Goal: Task Accomplishment & Management: Manage account settings

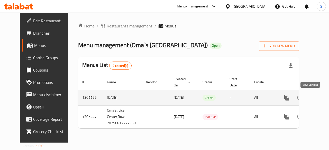
click at [321, 95] on icon "enhanced table" at bounding box center [324, 98] width 6 height 6
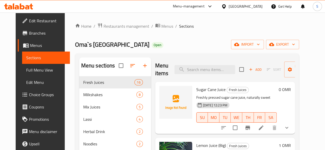
click at [29, 92] on span "Choice Groups" at bounding box center [47, 95] width 37 height 6
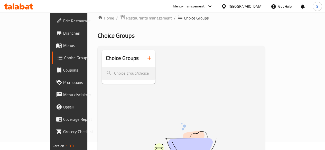
scroll to position [6, 0]
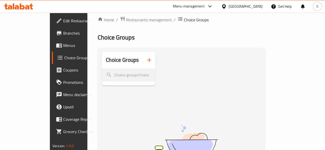
click at [63, 47] on span "Menus" at bounding box center [81, 45] width 37 height 6
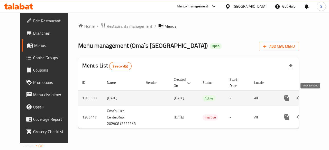
click at [321, 100] on icon "enhanced table" at bounding box center [324, 98] width 6 height 6
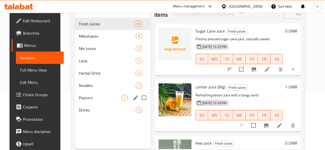
scroll to position [59, 0]
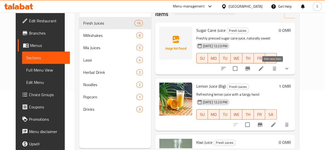
click at [264, 66] on icon at bounding box center [261, 69] width 6 height 6
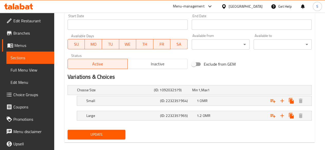
scroll to position [223, 0]
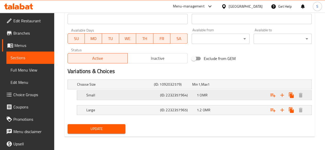
click at [223, 87] on div "1 OMR" at bounding box center [210, 84] width 36 height 5
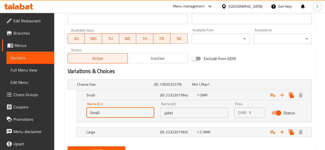
drag, startPoint x: 109, startPoint y: 112, endPoint x: 47, endPoint y: 102, distance: 62.9
drag, startPoint x: 112, startPoint y: 112, endPoint x: 49, endPoint y: 112, distance: 63.0
type input "Medium"
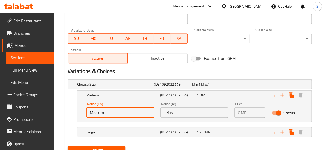
drag, startPoint x: 198, startPoint y: 112, endPoint x: 161, endPoint y: 112, distance: 36.8
click at [161, 112] on input "صغير" at bounding box center [194, 113] width 68 height 10
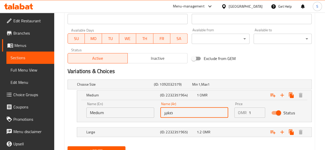
paste input "واسطة"
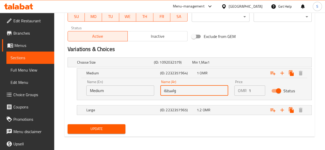
type input "واسطة"
click at [102, 131] on span "Update" at bounding box center [97, 129] width 50 height 6
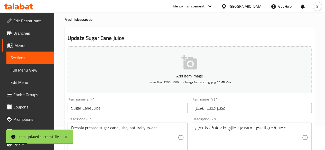
scroll to position [0, 0]
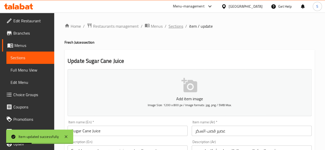
click at [171, 26] on span "Sections" at bounding box center [176, 26] width 15 height 6
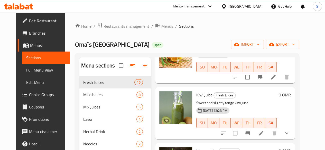
scroll to position [107, 0]
click at [264, 133] on icon at bounding box center [261, 133] width 6 height 6
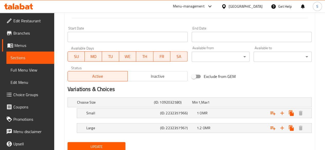
scroll to position [213, 0]
click at [118, 105] on h5 "Small" at bounding box center [114, 102] width 75 height 5
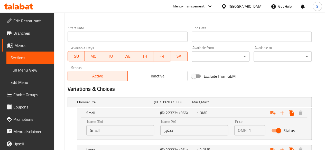
drag, startPoint x: 202, startPoint y: 134, endPoint x: 116, endPoint y: 132, distance: 85.9
click at [116, 132] on div "Name (En) Small Name (En) Name (Ar) صغير Name (Ar) Price OMR 1 Price Status" at bounding box center [194, 128] width 222 height 22
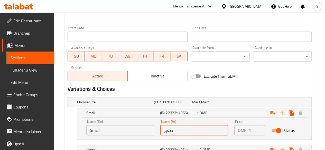
paste input "واسطة"
type input "واسطة"
drag, startPoint x: 110, startPoint y: 133, endPoint x: 64, endPoint y: 132, distance: 45.8
click at [65, 132] on div "Update Kiwi Juice Change Image Size: 1200 x 800 px / Image formats: jpg, png / …" at bounding box center [190, 7] width 250 height 340
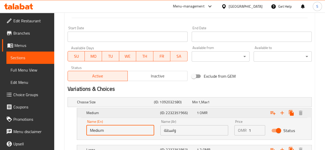
scroll to position [253, 0]
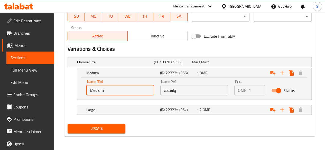
type input "Medium"
click at [90, 129] on span "Update" at bounding box center [97, 129] width 50 height 6
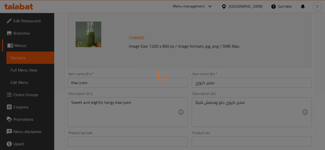
scroll to position [0, 0]
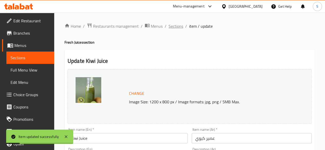
click at [174, 29] on span "Sections" at bounding box center [176, 26] width 15 height 6
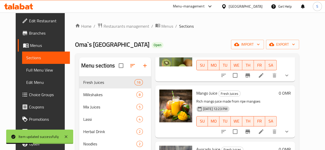
scroll to position [182, 0]
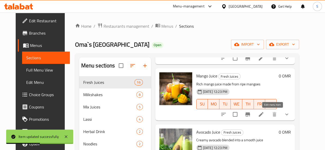
click at [264, 113] on icon at bounding box center [261, 115] width 6 height 6
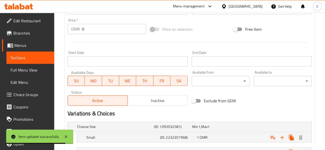
scroll to position [231, 0]
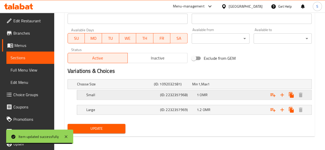
click at [127, 87] on h5 "Small" at bounding box center [114, 84] width 75 height 5
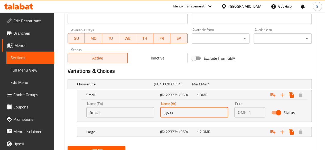
drag, startPoint x: 186, startPoint y: 114, endPoint x: 131, endPoint y: 118, distance: 55.2
click at [131, 118] on div "Name (En) Small Name (En) Name (Ar) صغير Name (Ar) Price OMR 1 Price Status" at bounding box center [194, 110] width 222 height 22
paste input "واسطة"
type input "واسطة"
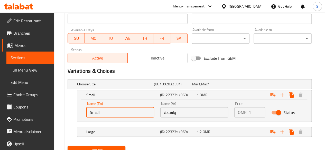
drag, startPoint x: 110, startPoint y: 116, endPoint x: 41, endPoint y: 111, distance: 69.9
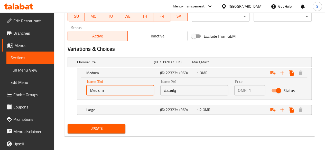
type input "Medium"
click at [79, 130] on span "Update" at bounding box center [97, 129] width 50 height 6
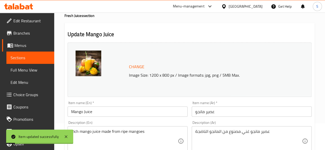
scroll to position [0, 0]
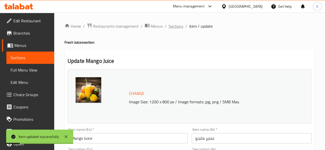
click at [176, 26] on span "Sections" at bounding box center [176, 26] width 15 height 6
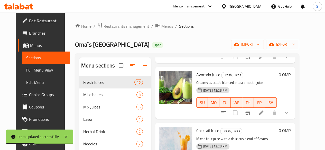
scroll to position [242, 0]
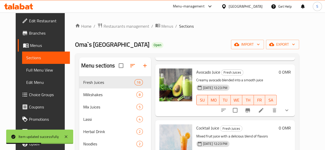
click at [268, 108] on li at bounding box center [261, 110] width 14 height 9
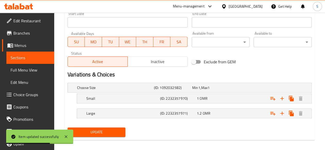
scroll to position [231, 0]
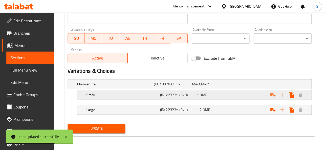
click at [126, 90] on div "Small (ID: 2232357970) 1 OMR" at bounding box center [191, 84] width 230 height 11
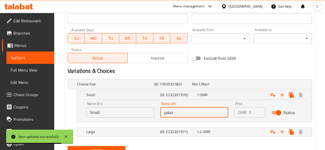
drag, startPoint x: 183, startPoint y: 109, endPoint x: 110, endPoint y: 104, distance: 73.9
click at [110, 104] on div "Name (En) Small Name (En) Name (Ar) صغير Name (Ar) Price OMR 1 Price Status" at bounding box center [194, 110] width 222 height 22
paste input "واسطة"
type input "واسطة"
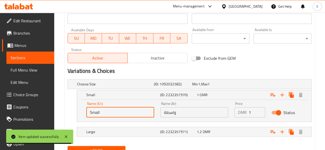
drag, startPoint x: 101, startPoint y: 108, endPoint x: 54, endPoint y: 113, distance: 47.6
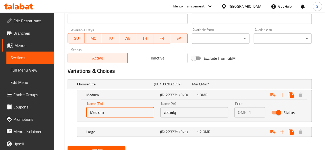
scroll to position [253, 0]
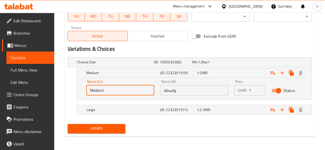
type input "Medium"
click at [92, 127] on span "Update" at bounding box center [97, 129] width 50 height 6
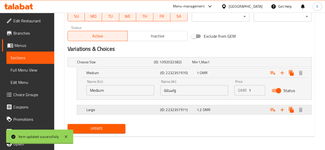
scroll to position [0, 0]
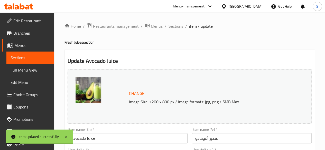
click at [176, 25] on span "Sections" at bounding box center [176, 26] width 15 height 6
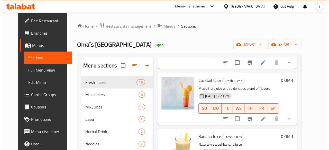
scroll to position [291, 0]
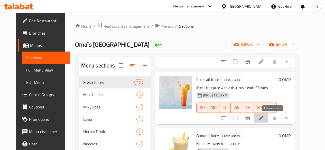
click at [264, 120] on icon at bounding box center [261, 118] width 6 height 6
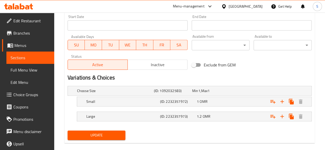
scroll to position [231, 0]
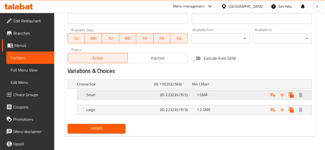
click at [142, 90] on div "Small (ID: 2232357972) 1 OMR" at bounding box center [191, 84] width 230 height 11
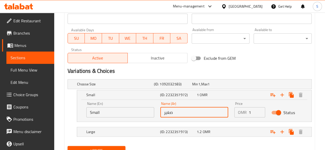
drag, startPoint x: 178, startPoint y: 115, endPoint x: 110, endPoint y: 114, distance: 67.6
click at [110, 114] on div "Name (En) Small Name (En) Name (Ar) صغير Name (Ar) Price OMR 1 Price Status" at bounding box center [194, 110] width 222 height 22
paste input "واسطة"
type input "واسطة"
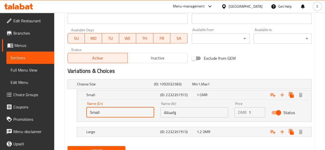
drag, startPoint x: 105, startPoint y: 115, endPoint x: 44, endPoint y: 114, distance: 60.4
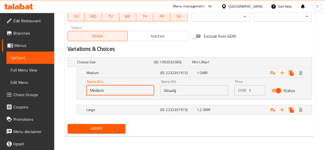
type input "Medium"
click at [86, 124] on button "Update" at bounding box center [97, 129] width 58 height 10
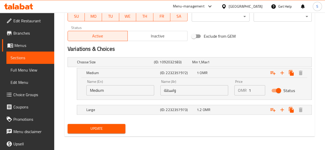
click at [86, 124] on button "Update" at bounding box center [97, 129] width 58 height 10
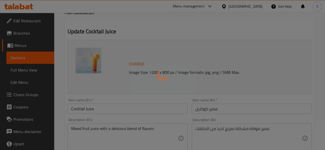
scroll to position [0, 0]
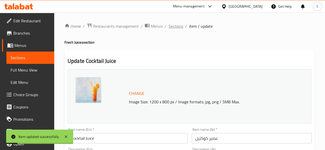
click at [174, 27] on span "Sections" at bounding box center [176, 26] width 15 height 6
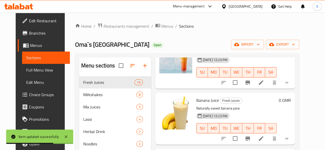
scroll to position [345, 0]
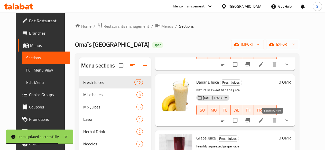
click at [264, 122] on icon at bounding box center [261, 120] width 5 height 5
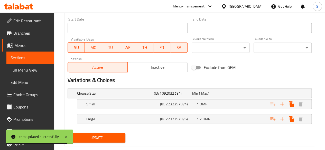
scroll to position [231, 0]
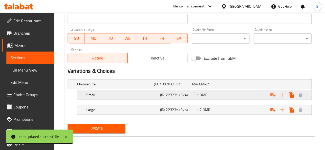
click at [122, 88] on div "Small" at bounding box center [114, 84] width 77 height 7
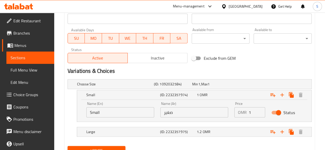
drag, startPoint x: 183, startPoint y: 115, endPoint x: 116, endPoint y: 115, distance: 66.9
click at [116, 115] on div "Name (En) Small Name (En) Name (Ar) صغير Name (Ar) Price OMR 1 Price Status" at bounding box center [194, 110] width 222 height 22
paste input "واسطة"
type input "واسطة"
drag, startPoint x: 105, startPoint y: 115, endPoint x: 45, endPoint y: 108, distance: 61.1
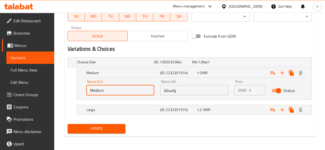
type input "Medium"
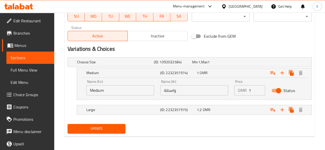
click at [75, 129] on span "Update" at bounding box center [97, 129] width 50 height 6
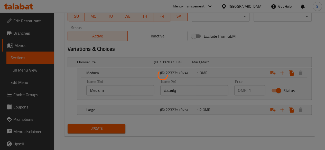
click at [75, 129] on div at bounding box center [162, 75] width 325 height 150
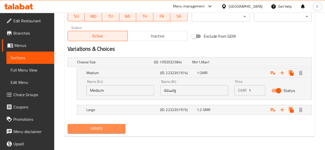
click at [102, 126] on span "Update" at bounding box center [97, 129] width 50 height 6
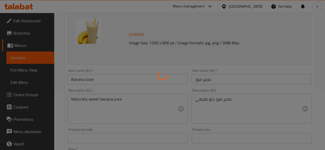
scroll to position [0, 0]
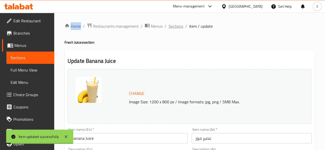
click at [171, 26] on span "Sections" at bounding box center [176, 26] width 15 height 6
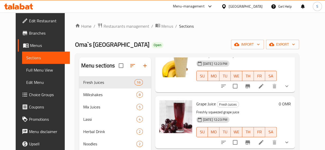
scroll to position [380, 0]
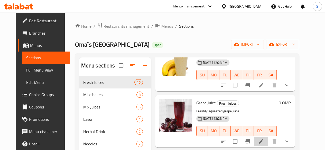
click at [264, 140] on icon at bounding box center [261, 141] width 5 height 5
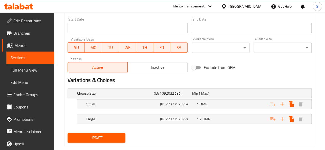
scroll to position [231, 0]
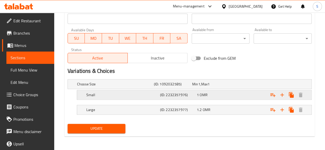
click at [115, 87] on h5 "Small" at bounding box center [114, 84] width 75 height 5
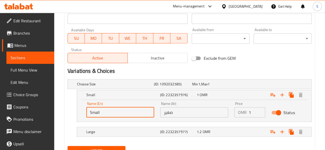
drag, startPoint x: 116, startPoint y: 112, endPoint x: 31, endPoint y: 110, distance: 85.2
type input "Medium"
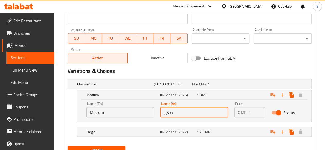
drag, startPoint x: 184, startPoint y: 114, endPoint x: 122, endPoint y: 115, distance: 61.7
click at [122, 115] on div "Name (En) Medium Name (En) Name (Ar) صغير Name (Ar) Price OMR 1 Price Status" at bounding box center [194, 110] width 222 height 22
paste input "واسطة"
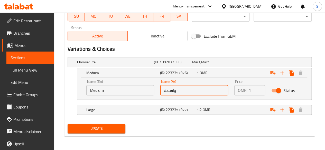
type input "واسطة"
click at [96, 128] on span "Update" at bounding box center [97, 129] width 50 height 6
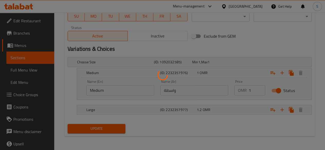
click at [96, 128] on div at bounding box center [162, 75] width 325 height 150
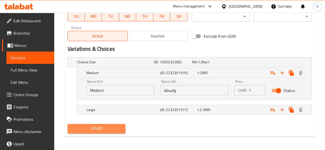
click at [96, 128] on span "Update" at bounding box center [97, 129] width 50 height 6
click at [96, 126] on span "Update" at bounding box center [97, 129] width 50 height 6
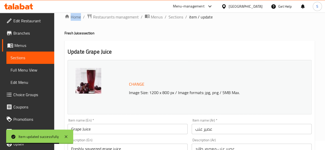
scroll to position [0, 0]
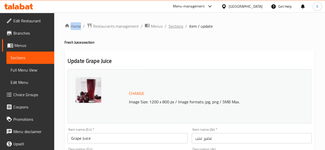
click at [172, 25] on span "Sections" at bounding box center [176, 26] width 15 height 6
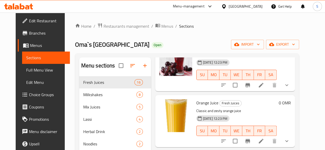
scroll to position [440, 0]
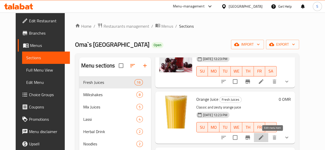
click at [264, 139] on icon at bounding box center [261, 138] width 5 height 5
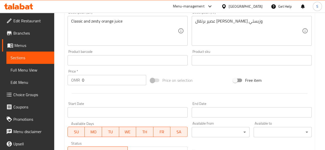
scroll to position [231, 0]
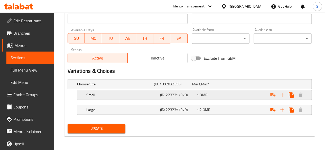
click at [121, 87] on h5 "Small" at bounding box center [114, 84] width 75 height 5
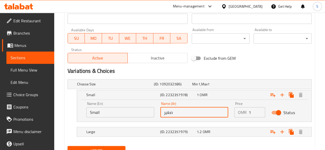
drag, startPoint x: 176, startPoint y: 112, endPoint x: 111, endPoint y: 109, distance: 64.6
click at [111, 109] on div "Name (En) Small Name (En) Name (Ar) صغير Name (Ar) Price OMR 1 Price Status" at bounding box center [194, 110] width 222 height 22
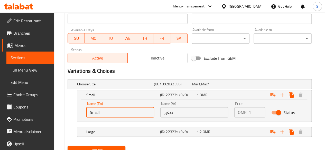
paste input "واسطة"
click at [111, 109] on input "Smallواسطة" at bounding box center [120, 112] width 68 height 10
drag, startPoint x: 119, startPoint y: 110, endPoint x: 16, endPoint y: 109, distance: 102.6
type input "Smallواسطة"
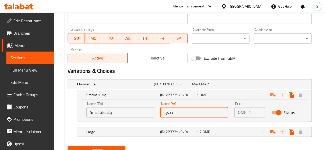
drag, startPoint x: 190, startPoint y: 113, endPoint x: 121, endPoint y: 105, distance: 70.0
click at [121, 105] on div "Name (En) Smallواسطة Name (En) Name (Ar) صغير Name (Ar) Price OMR 1 Price Status" at bounding box center [194, 110] width 222 height 22
paste input "واسطة"
type input "واسطة"
drag, startPoint x: 118, startPoint y: 114, endPoint x: 9, endPoint y: 129, distance: 110.3
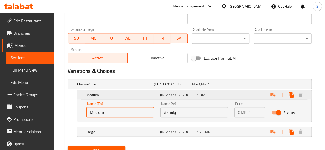
scroll to position [253, 0]
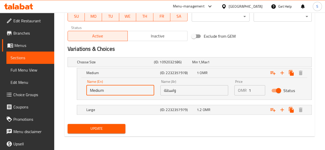
type input "Medium"
click at [84, 127] on span "Update" at bounding box center [97, 129] width 50 height 6
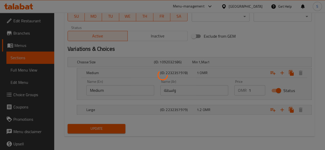
click at [84, 127] on div at bounding box center [162, 75] width 325 height 150
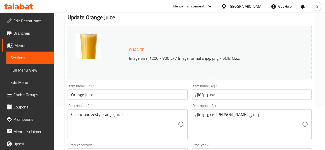
scroll to position [0, 0]
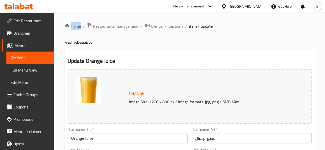
click at [170, 23] on span "Sections" at bounding box center [176, 26] width 15 height 6
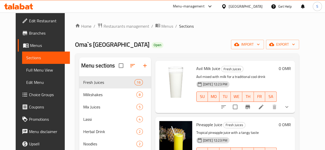
scroll to position [533, 0]
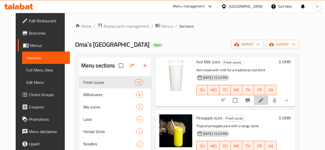
click at [268, 101] on li at bounding box center [261, 100] width 14 height 9
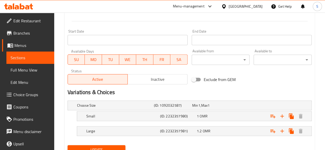
scroll to position [231, 0]
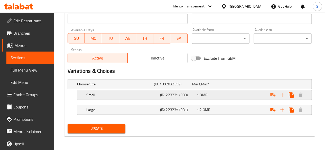
click at [133, 90] on div "Small (ID: 2232357980) 1 OMR" at bounding box center [191, 84] width 230 height 11
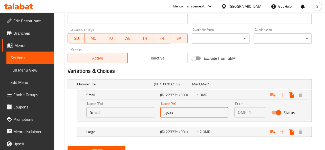
drag, startPoint x: 186, startPoint y: 113, endPoint x: 120, endPoint y: 112, distance: 66.1
click at [120, 112] on div "Name (En) Small Name (En) Name (Ar) صغير Name (Ar) Price OMR 1 Price Status" at bounding box center [194, 110] width 222 height 22
paste input "واسطة"
type input "واسطة"
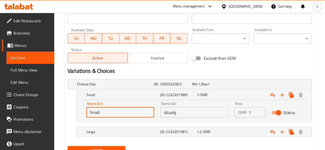
drag, startPoint x: 113, startPoint y: 114, endPoint x: 55, endPoint y: 106, distance: 58.9
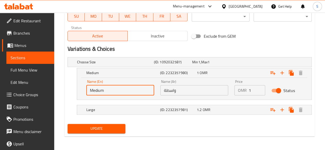
type input "Medium"
click at [80, 129] on span "Update" at bounding box center [97, 129] width 50 height 6
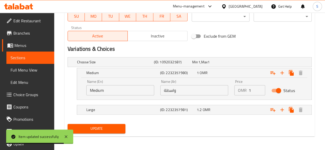
scroll to position [0, 0]
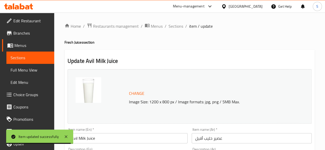
drag, startPoint x: 175, startPoint y: 27, endPoint x: 178, endPoint y: 34, distance: 7.6
click at [175, 27] on span "Sections" at bounding box center [176, 26] width 15 height 6
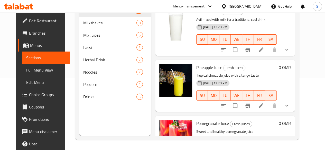
scroll to position [512, 0]
click at [264, 109] on icon at bounding box center [261, 106] width 6 height 6
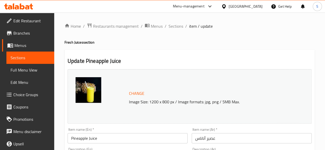
scroll to position [231, 0]
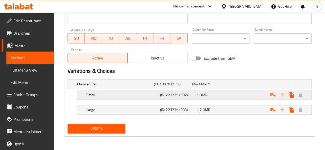
click at [125, 87] on h5 "Small" at bounding box center [114, 84] width 75 height 5
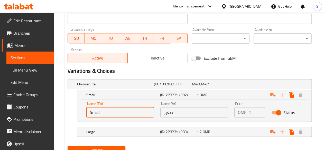
drag, startPoint x: 128, startPoint y: 114, endPoint x: 21, endPoint y: 114, distance: 106.5
type input "Medium"
drag, startPoint x: 186, startPoint y: 111, endPoint x: 107, endPoint y: 111, distance: 79.7
click at [107, 111] on div "Name (En) Medium Name (En) Name (Ar) صغير Name (Ar) Price OMR 1 Price Status" at bounding box center [194, 110] width 222 height 22
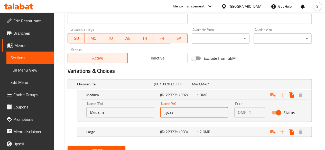
paste input "واسطة"
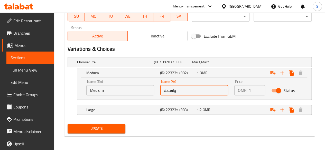
type input "واسطة"
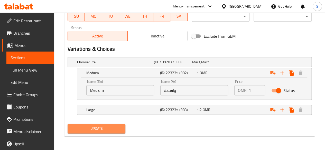
click at [93, 126] on span "Update" at bounding box center [97, 129] width 50 height 6
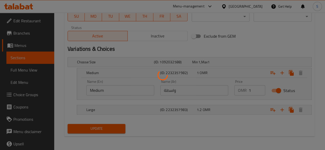
click at [93, 125] on div at bounding box center [162, 75] width 325 height 150
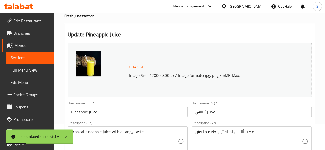
scroll to position [0, 0]
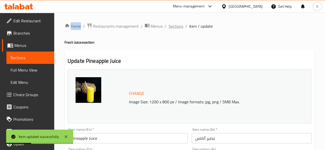
click at [176, 28] on span "Sections" at bounding box center [176, 26] width 15 height 6
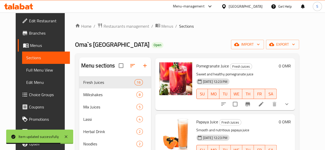
scroll to position [647, 0]
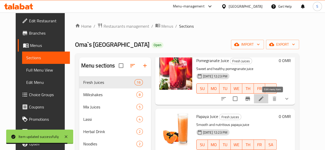
click at [264, 100] on icon at bounding box center [261, 99] width 6 height 6
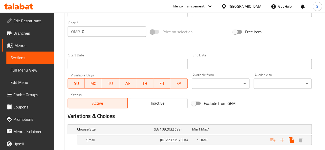
scroll to position [231, 0]
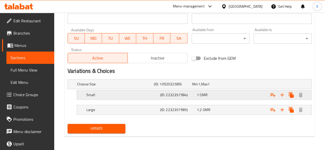
click at [122, 87] on h5 "Small" at bounding box center [114, 84] width 75 height 5
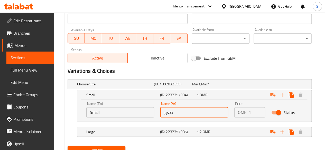
drag, startPoint x: 183, startPoint y: 113, endPoint x: 111, endPoint y: 109, distance: 72.6
click at [111, 109] on div "Name (En) Small Name (En) Name (Ar) صغير Name (Ar) Price OMR 1 Price Status" at bounding box center [194, 110] width 222 height 22
paste input "واسطة"
type input "واسطة"
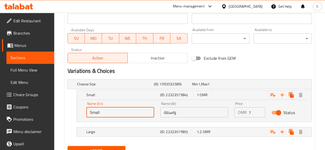
drag, startPoint x: 109, startPoint y: 110, endPoint x: 31, endPoint y: 104, distance: 77.4
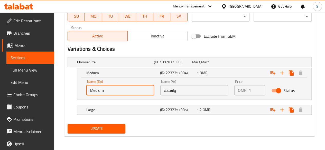
type input "Medium"
click at [86, 128] on span "Update" at bounding box center [97, 129] width 50 height 6
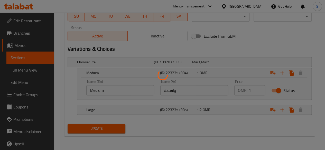
click at [86, 128] on div at bounding box center [162, 75] width 325 height 150
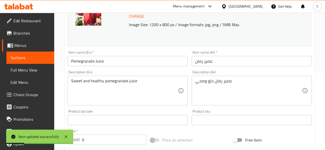
scroll to position [0, 0]
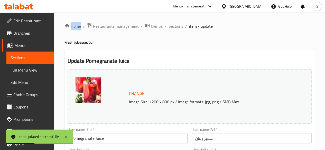
click at [169, 28] on span "Sections" at bounding box center [176, 26] width 15 height 6
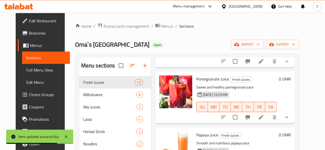
scroll to position [698, 0]
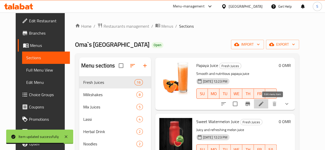
click at [264, 103] on icon at bounding box center [261, 104] width 6 height 6
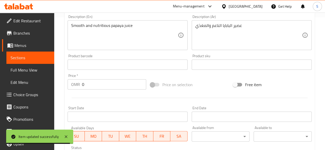
scroll to position [231, 0]
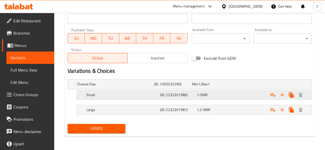
click at [111, 87] on h5 "Small" at bounding box center [114, 84] width 75 height 5
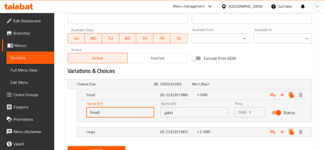
drag, startPoint x: 128, startPoint y: 111, endPoint x: 44, endPoint y: 105, distance: 84.8
type input "medium"
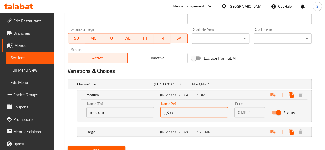
drag, startPoint x: 186, startPoint y: 110, endPoint x: 118, endPoint y: 114, distance: 67.5
click at [118, 114] on div "Name (En) medium Name (En) Name (Ar) صغير Name (Ar) Price OMR 1 Price Status" at bounding box center [194, 110] width 222 height 22
paste input "واسطة"
type input "واسطة"
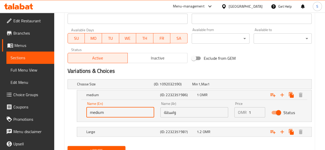
drag, startPoint x: 111, startPoint y: 110, endPoint x: 33, endPoint y: 110, distance: 77.9
type input "Medium"
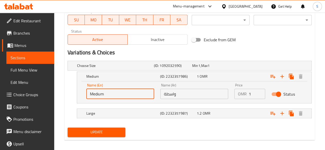
click at [107, 134] on span "Update" at bounding box center [97, 132] width 50 height 6
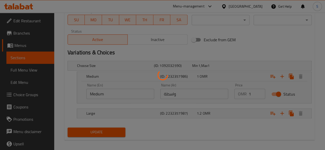
click at [107, 134] on div at bounding box center [162, 75] width 325 height 150
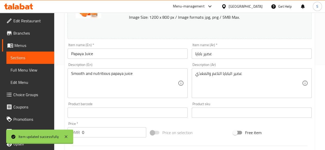
scroll to position [0, 0]
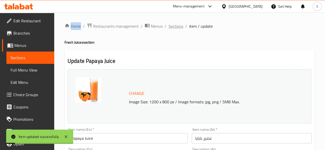
click at [175, 24] on span "Sections" at bounding box center [176, 26] width 15 height 6
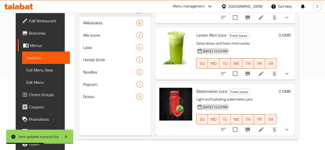
scroll to position [756, 0]
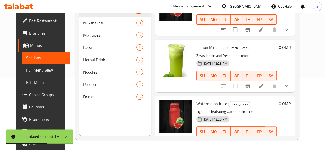
click at [264, 87] on icon at bounding box center [261, 86] width 5 height 5
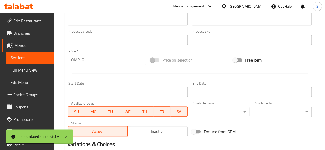
scroll to position [231, 0]
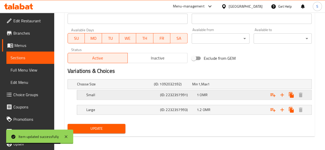
click at [130, 87] on h5 "Small" at bounding box center [114, 84] width 75 height 5
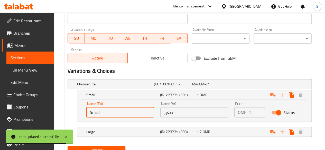
drag, startPoint x: 112, startPoint y: 115, endPoint x: 34, endPoint y: 118, distance: 77.7
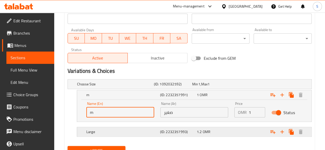
type input "Medium"
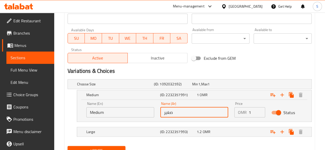
drag, startPoint x: 191, startPoint y: 116, endPoint x: 102, endPoint y: 119, distance: 89.0
click at [102, 119] on div "Name (En) Medium Name (En) Name (Ar) صغير Name (Ar) Price OMR 1 Price Status" at bounding box center [194, 110] width 222 height 22
paste input "واسطة"
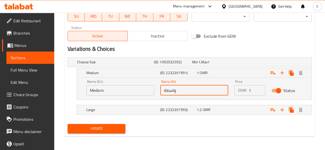
type input "واسطة"
click at [84, 127] on span "Update" at bounding box center [97, 129] width 50 height 6
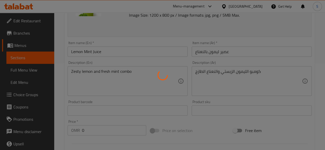
scroll to position [0, 0]
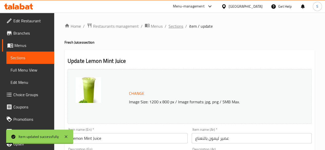
click at [172, 25] on span "Sections" at bounding box center [176, 26] width 15 height 6
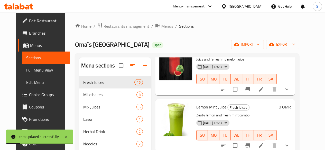
scroll to position [72, 0]
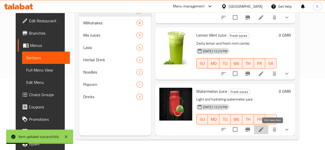
click at [264, 128] on icon at bounding box center [261, 130] width 6 height 6
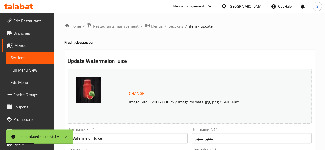
scroll to position [231, 0]
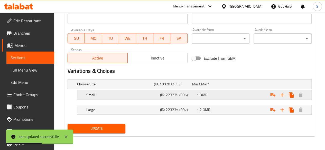
click at [123, 87] on h5 "Small" at bounding box center [114, 84] width 75 height 5
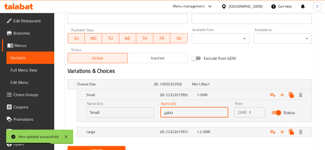
drag, startPoint x: 184, startPoint y: 108, endPoint x: 134, endPoint y: 109, distance: 49.4
click at [134, 109] on div "Name (En) Small Name (En) Name (Ar) صغير Name (Ar) Price OMR 1 Price Status" at bounding box center [194, 110] width 222 height 22
paste input "واسطة"
type input "واسطة"
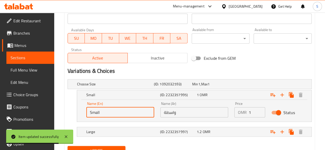
drag, startPoint x: 124, startPoint y: 114, endPoint x: 17, endPoint y: 110, distance: 106.3
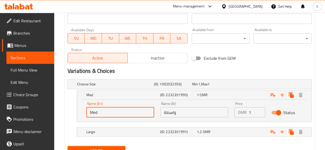
type input "Medium"
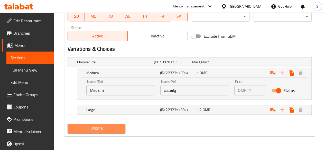
click at [94, 128] on span "Update" at bounding box center [97, 129] width 50 height 6
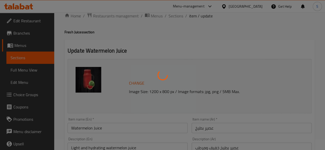
scroll to position [0, 0]
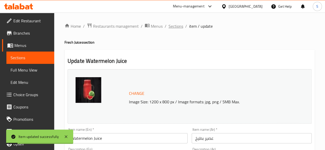
click at [173, 24] on span "Sections" at bounding box center [176, 26] width 15 height 6
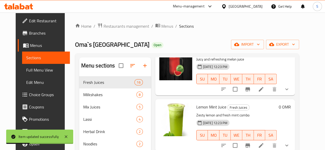
scroll to position [72, 0]
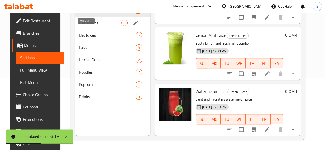
click at [90, 26] on span "Milkshakes" at bounding box center [100, 23] width 42 height 6
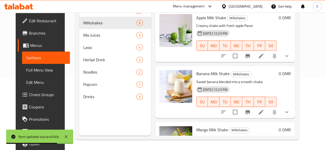
scroll to position [11, 0]
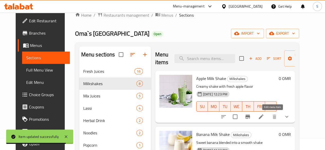
click at [264, 115] on icon at bounding box center [261, 117] width 5 height 5
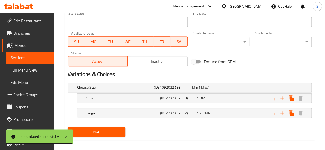
scroll to position [231, 0]
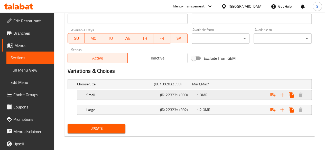
click at [136, 87] on h5 "Small" at bounding box center [114, 84] width 75 height 5
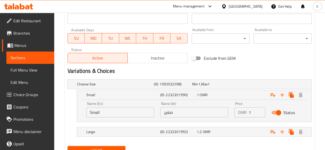
drag, startPoint x: 185, startPoint y: 110, endPoint x: 109, endPoint y: 105, distance: 76.5
click at [109, 105] on div "Name (En) Small Name (En) Name (Ar) صغير Name (Ar) Price OMR 1 Price Status" at bounding box center [194, 110] width 222 height 22
paste input "واسطة"
type input "واسطة"
drag, startPoint x: 111, startPoint y: 118, endPoint x: 69, endPoint y: 119, distance: 42.7
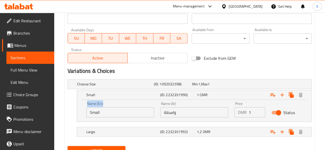
click at [69, 119] on div "Small (ID: 2232357990) 1 OMR Name (En) Small Name (En) Name (Ar) واسطة Name (Ar…" at bounding box center [190, 106] width 244 height 32
click at [103, 115] on input "Small" at bounding box center [120, 112] width 68 height 10
drag, startPoint x: 103, startPoint y: 115, endPoint x: 62, endPoint y: 120, distance: 40.7
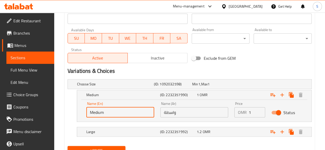
scroll to position [253, 0]
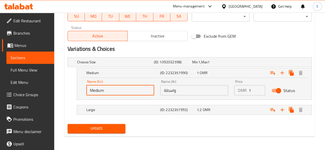
type input "Medium"
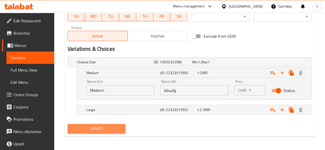
click at [99, 126] on span "Update" at bounding box center [97, 129] width 50 height 6
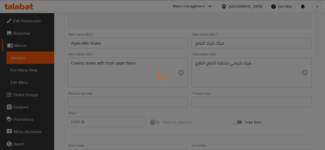
scroll to position [0, 0]
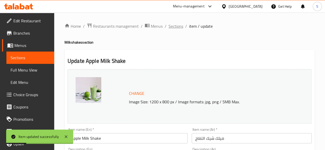
click at [176, 26] on span "Sections" at bounding box center [176, 26] width 15 height 6
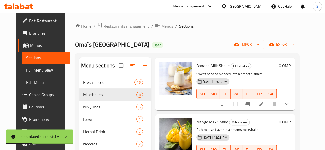
scroll to position [81, 0]
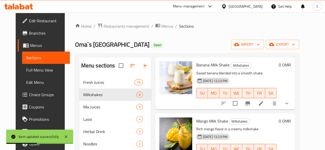
click at [268, 103] on li at bounding box center [261, 103] width 14 height 9
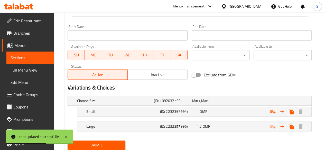
scroll to position [231, 0]
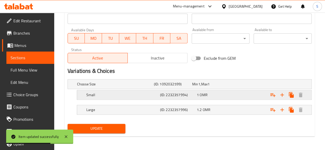
click at [112, 90] on div "Small (ID: 2232357994) 1 OMR" at bounding box center [191, 84] width 230 height 11
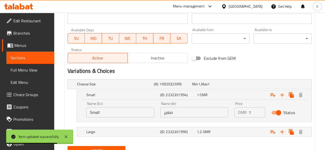
drag, startPoint x: 125, startPoint y: 118, endPoint x: 112, endPoint y: 114, distance: 13.3
click at [112, 114] on div "Name (En) Small Name (En)" at bounding box center [120, 110] width 74 height 22
drag, startPoint x: 109, startPoint y: 115, endPoint x: 42, endPoint y: 114, distance: 66.9
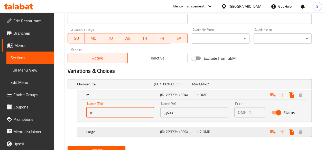
type input "Medium"
drag, startPoint x: 192, startPoint y: 113, endPoint x: 109, endPoint y: 108, distance: 84.0
click at [109, 108] on div "Name (En) Medium Name (En) Name (Ar) صغير Name (Ar) Price OMR 1 Price Status" at bounding box center [194, 110] width 222 height 22
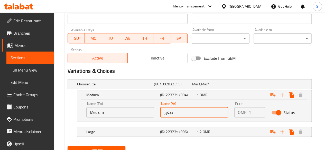
paste input "واسطة"
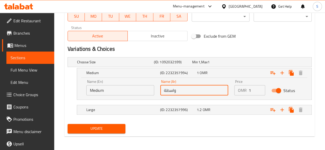
type input "واسطة"
click at [87, 128] on span "Update" at bounding box center [97, 129] width 50 height 6
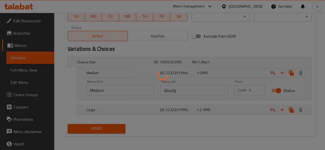
click at [87, 128] on div at bounding box center [162, 75] width 325 height 150
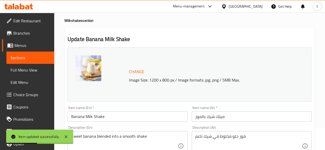
scroll to position [0, 0]
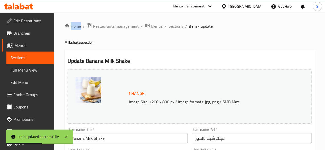
click at [171, 29] on span "Sections" at bounding box center [176, 26] width 15 height 6
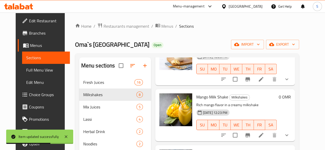
scroll to position [129, 0]
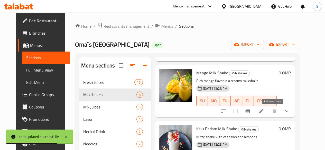
click at [264, 110] on icon at bounding box center [261, 111] width 5 height 5
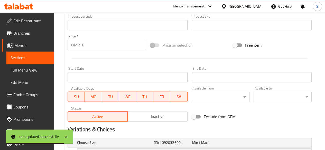
scroll to position [231, 0]
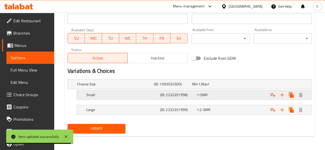
click at [117, 87] on h5 "Small" at bounding box center [114, 84] width 75 height 5
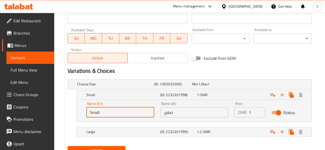
drag, startPoint x: 129, startPoint y: 114, endPoint x: 34, endPoint y: 105, distance: 95.9
type input "Medium"
drag, startPoint x: 194, startPoint y: 113, endPoint x: 91, endPoint y: 109, distance: 102.7
click at [91, 109] on div "Name (En) Medium Name (En) Name (Ar) صغير Name (Ar) Price OMR 1 Price Status" at bounding box center [194, 110] width 222 height 22
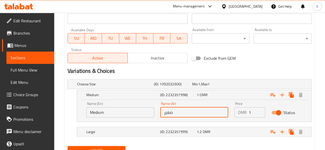
paste input "واسطة"
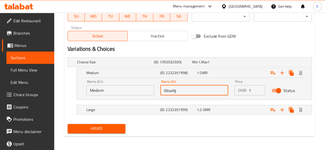
type input "واسطة"
click at [78, 126] on span "Update" at bounding box center [97, 129] width 50 height 6
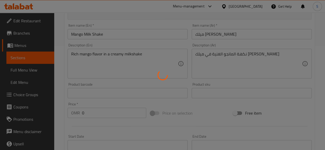
scroll to position [0, 0]
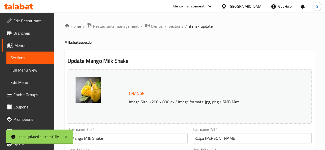
click at [173, 26] on span "Sections" at bounding box center [176, 26] width 15 height 6
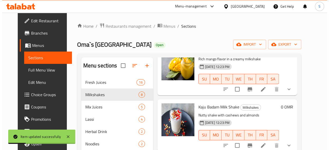
scroll to position [166, 0]
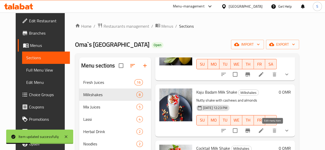
click at [264, 131] on icon at bounding box center [261, 131] width 5 height 5
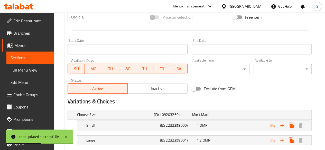
scroll to position [231, 0]
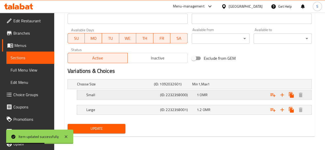
click at [112, 87] on h5 "Small" at bounding box center [114, 84] width 75 height 5
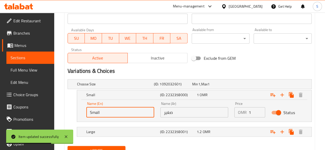
drag, startPoint x: 123, startPoint y: 110, endPoint x: 40, endPoint y: 111, distance: 82.3
type input "Medium"
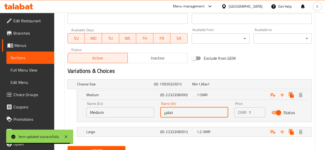
drag, startPoint x: 191, startPoint y: 111, endPoint x: 113, endPoint y: 118, distance: 79.0
click at [113, 118] on div "Name (En) Medium Name (En) Name (Ar) صغير Name (Ar) Price OMR 1 Price Status" at bounding box center [194, 110] width 222 height 22
paste input "واسطة"
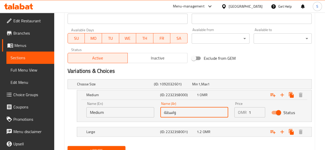
scroll to position [253, 0]
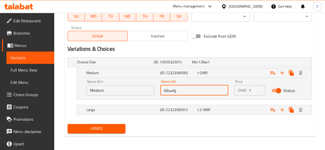
type input "واسطة"
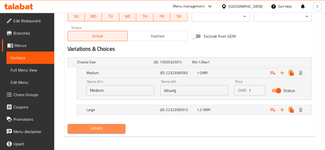
click at [94, 126] on span "Update" at bounding box center [97, 129] width 50 height 6
click at [94, 126] on div at bounding box center [162, 75] width 325 height 150
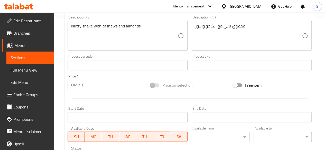
scroll to position [0, 0]
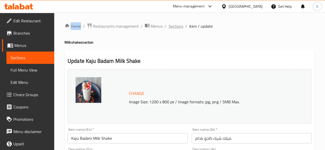
click at [177, 24] on span "Sections" at bounding box center [176, 26] width 15 height 6
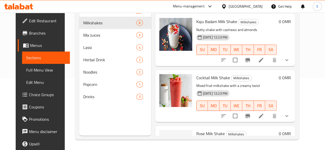
scroll to position [165, 0]
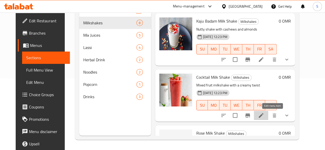
click at [264, 116] on icon at bounding box center [261, 116] width 6 height 6
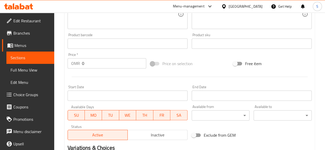
scroll to position [231, 0]
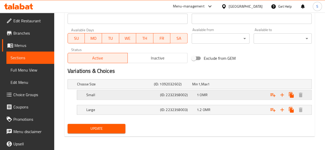
click at [115, 87] on h5 "Small" at bounding box center [114, 84] width 75 height 5
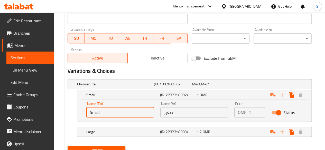
drag, startPoint x: 116, startPoint y: 113, endPoint x: 48, endPoint y: 94, distance: 71.2
type input "Medium"
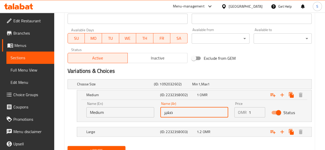
drag, startPoint x: 189, startPoint y: 114, endPoint x: 109, endPoint y: 107, distance: 80.3
click at [109, 107] on div "Name (En) Medium Name (En) Name (Ar) صغير Name (Ar) Price OMR 1 Price Status" at bounding box center [194, 110] width 222 height 22
paste input "واسطة"
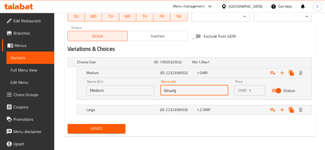
type input "واسطة"
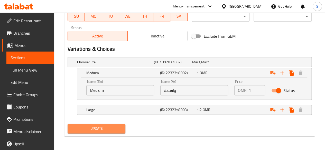
click at [89, 130] on span "Update" at bounding box center [97, 129] width 50 height 6
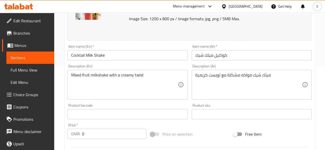
scroll to position [0, 0]
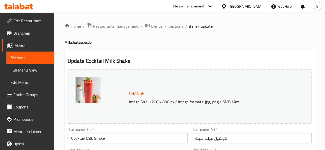
click at [177, 26] on span "Sections" at bounding box center [176, 26] width 15 height 6
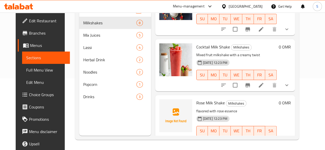
scroll to position [202, 0]
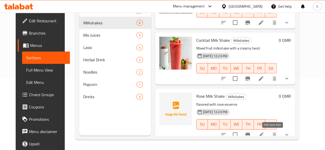
click at [264, 132] on icon at bounding box center [261, 135] width 6 height 6
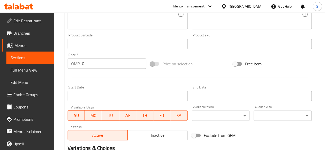
scroll to position [223, 0]
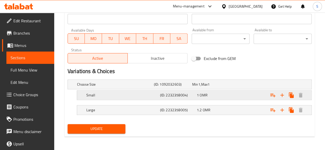
click at [150, 90] on div "Small (ID: 2232358004) 1 OMR" at bounding box center [191, 84] width 230 height 11
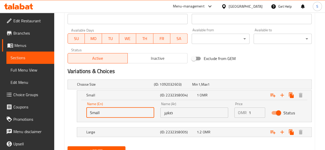
drag, startPoint x: 134, startPoint y: 114, endPoint x: 22, endPoint y: 95, distance: 113.8
type input "Medium"
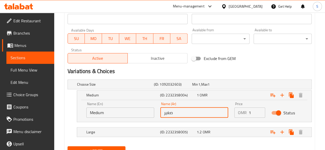
drag, startPoint x: 191, startPoint y: 112, endPoint x: 100, endPoint y: 113, distance: 91.3
click at [100, 113] on div "Name (En) Medium Name (En) Name (Ar) صغير Name (Ar) Price OMR 1 Price Status" at bounding box center [194, 110] width 222 height 22
paste input "واسطة"
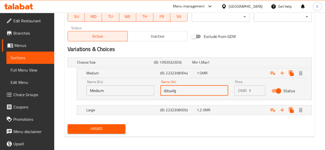
type input "واسطة"
click at [81, 130] on span "Update" at bounding box center [97, 129] width 50 height 6
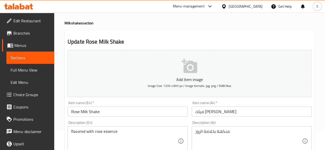
scroll to position [0, 0]
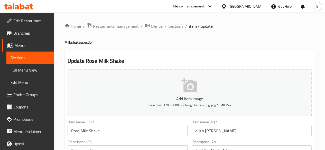
click at [173, 28] on span "Sections" at bounding box center [176, 26] width 15 height 6
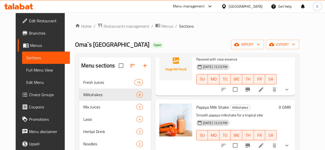
scroll to position [72, 0]
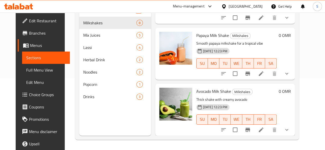
click at [268, 77] on li at bounding box center [261, 73] width 14 height 9
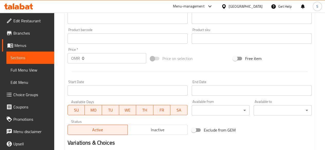
scroll to position [231, 0]
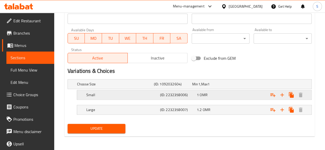
click at [142, 87] on h5 "Small" at bounding box center [114, 84] width 75 height 5
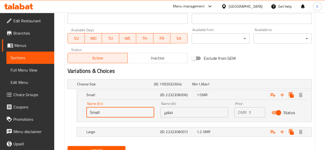
drag, startPoint x: 130, startPoint y: 113, endPoint x: 107, endPoint y: 111, distance: 23.7
click at [107, 111] on input "Small" at bounding box center [120, 112] width 68 height 10
drag, startPoint x: 112, startPoint y: 111, endPoint x: 23, endPoint y: 110, distance: 89.2
type input "Medium"
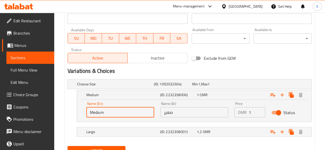
drag, startPoint x: 196, startPoint y: 114, endPoint x: 111, endPoint y: 113, distance: 85.6
click at [111, 113] on div "Name (En) Medium Name (En) Name (Ar) صغير Name (Ar) Price OMR 1 Price Status" at bounding box center [194, 110] width 222 height 22
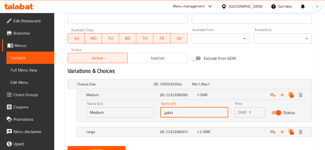
paste input "واسطة"
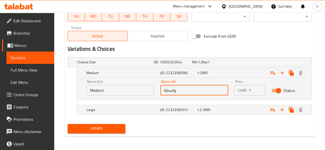
type input "واسطة"
click at [85, 124] on button "Update" at bounding box center [97, 129] width 58 height 10
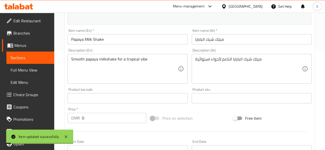
scroll to position [0, 0]
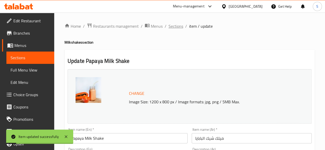
click at [176, 25] on span "Sections" at bounding box center [176, 26] width 15 height 6
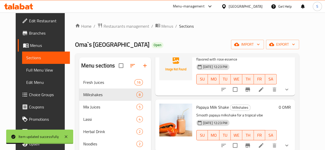
scroll to position [72, 0]
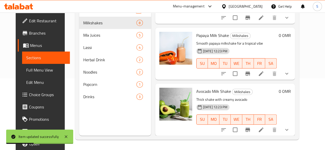
click at [268, 130] on li at bounding box center [261, 129] width 14 height 9
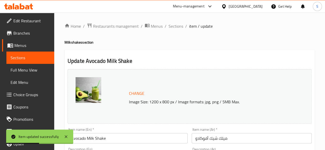
scroll to position [231, 0]
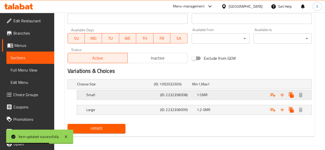
click at [113, 87] on h5 "Small" at bounding box center [114, 84] width 75 height 5
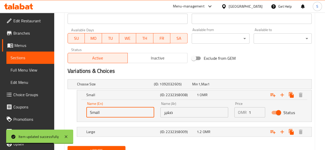
drag, startPoint x: 124, startPoint y: 114, endPoint x: 29, endPoint y: 114, distance: 94.6
type input "Medium"
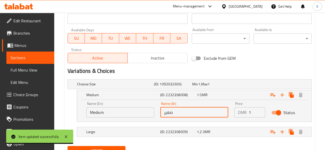
drag, startPoint x: 187, startPoint y: 113, endPoint x: 131, endPoint y: 117, distance: 56.7
click at [131, 117] on div "Name (En) Medium Name (En) Name (Ar) صغير Name (Ar) Price OMR 1 Price Status" at bounding box center [194, 110] width 222 height 22
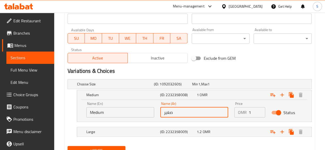
paste input "واسطة"
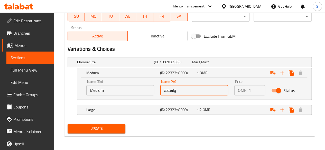
type input "واسطة"
click at [100, 129] on span "Update" at bounding box center [97, 129] width 50 height 6
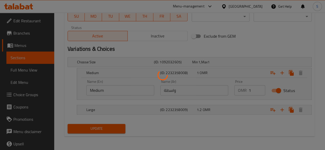
click at [100, 129] on div at bounding box center [162, 75] width 325 height 150
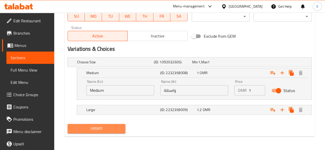
click at [84, 126] on span "Update" at bounding box center [97, 129] width 50 height 6
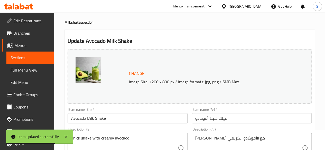
scroll to position [0, 0]
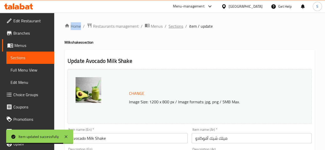
click at [172, 28] on span "Sections" at bounding box center [176, 26] width 15 height 6
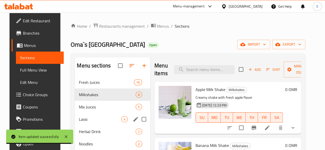
scroll to position [21, 0]
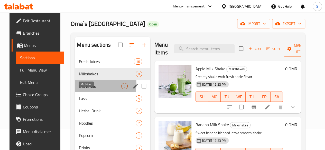
click at [84, 89] on span "Mix Juices" at bounding box center [100, 86] width 42 height 6
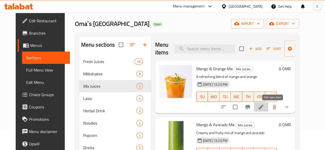
click at [264, 108] on icon at bounding box center [261, 107] width 6 height 6
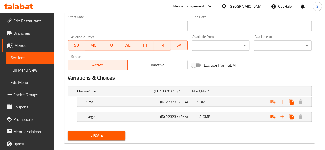
scroll to position [225, 0]
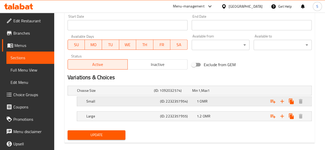
click at [129, 93] on h5 "Small" at bounding box center [114, 90] width 75 height 5
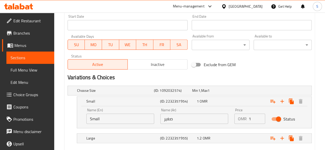
drag, startPoint x: 181, startPoint y: 122, endPoint x: 140, endPoint y: 115, distance: 41.7
click at [140, 115] on div "Name (En) Small Name (En) Name (Ar) صغير Name (Ar) Price OMR 1 Price Status" at bounding box center [194, 116] width 222 height 22
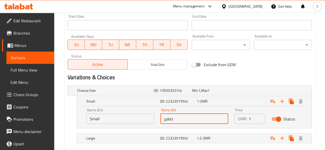
paste input "واسطة"
type input "واسطة"
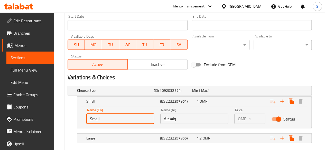
drag, startPoint x: 122, startPoint y: 121, endPoint x: 49, endPoint y: 120, distance: 73.8
type input "Medium"
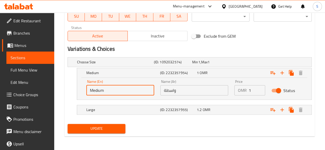
click at [106, 130] on span "Update" at bounding box center [97, 129] width 50 height 6
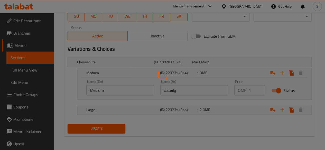
click at [106, 130] on div at bounding box center [162, 75] width 325 height 150
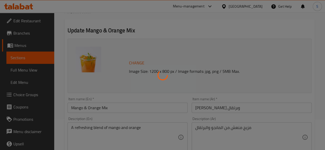
scroll to position [0, 0]
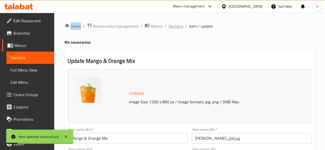
click at [174, 28] on span "Sections" at bounding box center [176, 26] width 15 height 6
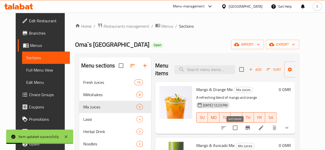
scroll to position [75, 0]
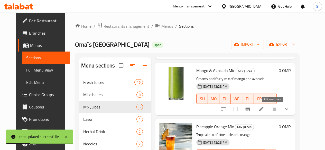
click at [264, 111] on icon at bounding box center [261, 109] width 6 height 6
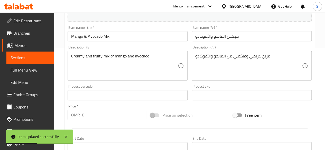
scroll to position [231, 0]
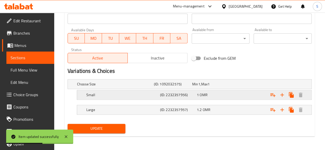
click at [112, 87] on h5 "Small" at bounding box center [114, 84] width 75 height 5
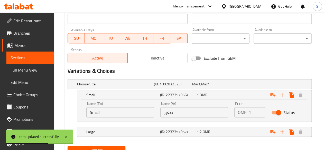
drag, startPoint x: 179, startPoint y: 112, endPoint x: 114, endPoint y: 111, distance: 65.3
click at [114, 111] on div "Name (En) Small Name (En) Name (Ar) صغير Name (Ar) Price OMR 1 Price Status" at bounding box center [194, 110] width 222 height 22
paste input "واسطة"
type input "واسطة"
drag, startPoint x: 106, startPoint y: 114, endPoint x: 48, endPoint y: 110, distance: 57.8
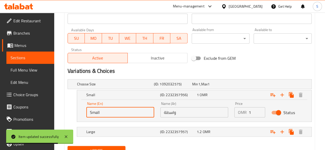
type input "Medium"
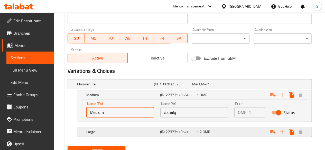
scroll to position [253, 0]
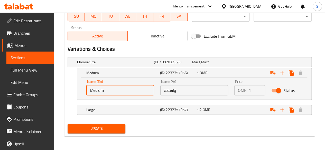
click at [99, 126] on span "Update" at bounding box center [97, 129] width 50 height 6
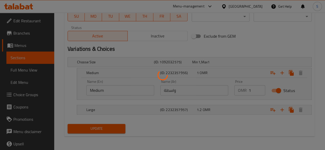
click at [99, 125] on div at bounding box center [162, 75] width 325 height 150
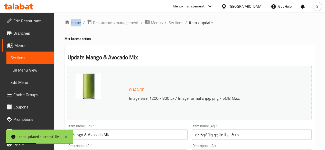
scroll to position [0, 0]
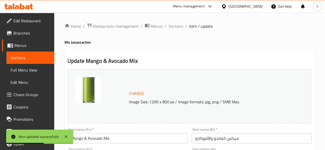
click at [176, 29] on span "Sections" at bounding box center [176, 26] width 15 height 6
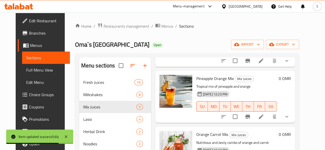
scroll to position [125, 0]
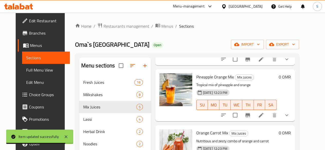
click at [268, 114] on li at bounding box center [261, 115] width 14 height 9
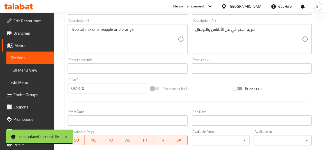
scroll to position [231, 0]
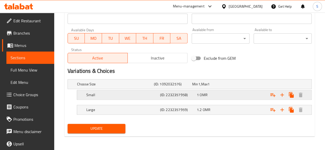
click at [120, 87] on h5 "Small" at bounding box center [114, 84] width 75 height 5
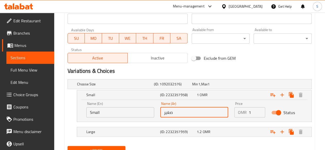
drag, startPoint x: 185, startPoint y: 111, endPoint x: 101, endPoint y: 105, distance: 84.8
click at [101, 105] on div "Name (En) Small Name (En) Name (Ar) صغير Name (Ar) Price OMR 1 Price Status" at bounding box center [194, 110] width 222 height 22
paste input "واسطة"
type input "واسطة"
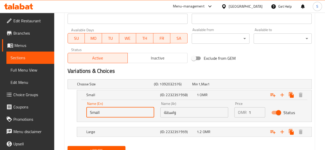
drag, startPoint x: 108, startPoint y: 112, endPoint x: 52, endPoint y: 124, distance: 57.5
type input "Medium"
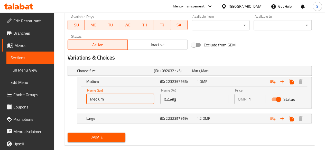
scroll to position [253, 0]
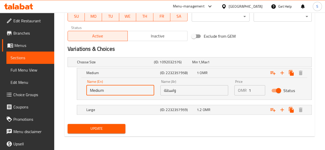
click at [108, 127] on span "Update" at bounding box center [97, 129] width 50 height 6
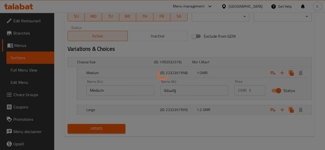
click at [108, 127] on div at bounding box center [162, 75] width 325 height 150
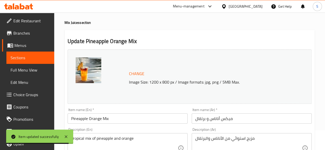
scroll to position [0, 0]
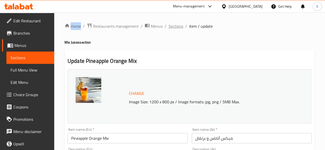
click at [177, 24] on span "Sections" at bounding box center [176, 26] width 15 height 6
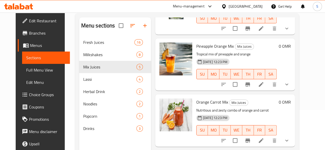
scroll to position [148, 0]
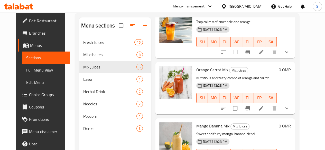
click at [264, 109] on icon at bounding box center [261, 108] width 6 height 6
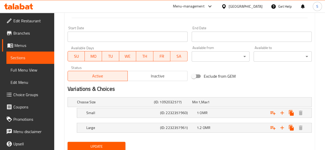
scroll to position [231, 0]
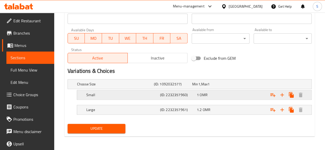
click at [125, 87] on h5 "Small" at bounding box center [114, 84] width 75 height 5
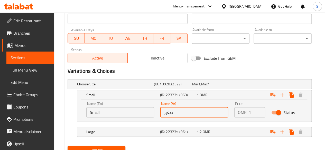
drag, startPoint x: 182, startPoint y: 111, endPoint x: 130, endPoint y: 116, distance: 52.4
click at [130, 116] on div "Name (En) Small Name (En) Name (Ar) صغير Name (Ar) Price OMR 1 Price Status" at bounding box center [194, 110] width 222 height 22
paste input "واسطة"
type input "واسطة"
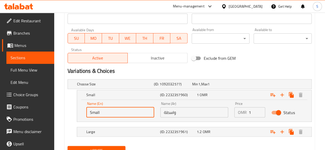
drag, startPoint x: 125, startPoint y: 117, endPoint x: 50, endPoint y: 118, distance: 75.1
type input "Medium"
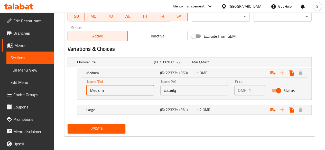
click at [103, 127] on span "Update" at bounding box center [97, 129] width 50 height 6
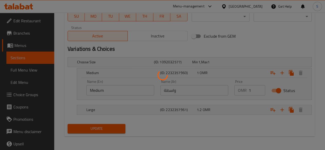
click at [103, 127] on div at bounding box center [162, 75] width 325 height 150
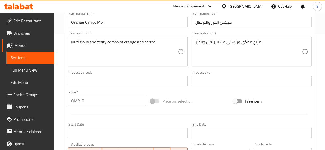
scroll to position [0, 0]
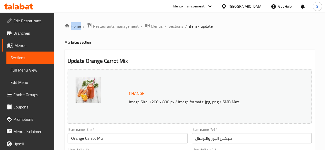
click at [172, 29] on span "Sections" at bounding box center [176, 26] width 15 height 6
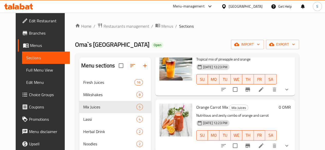
scroll to position [72, 0]
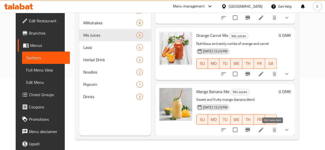
click at [264, 127] on icon at bounding box center [261, 130] width 6 height 6
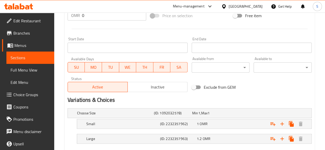
scroll to position [231, 0]
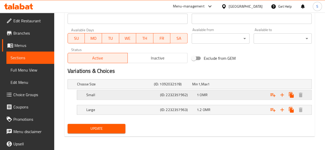
click at [116, 87] on h5 "Small" at bounding box center [114, 84] width 75 height 5
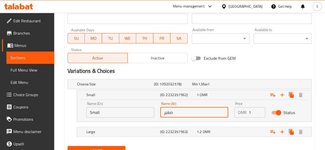
drag, startPoint x: 177, startPoint y: 110, endPoint x: 117, endPoint y: 106, distance: 60.3
click at [117, 106] on div "Name (En) Small Name (En) Name (Ar) صغير Name (Ar) Price OMR 1 Price Status" at bounding box center [194, 110] width 222 height 22
paste input "واسطة"
type input "واسطة"
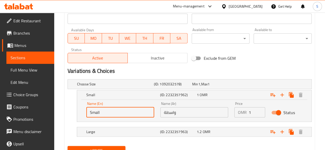
drag, startPoint x: 111, startPoint y: 110, endPoint x: 48, endPoint y: 106, distance: 63.1
type input "Medium"
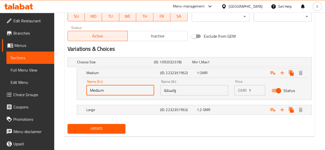
click at [97, 126] on span "Update" at bounding box center [97, 129] width 50 height 6
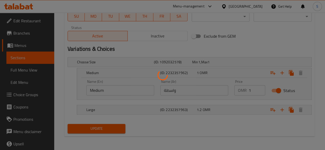
click at [97, 125] on div at bounding box center [162, 75] width 325 height 150
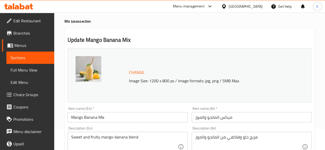
scroll to position [0, 0]
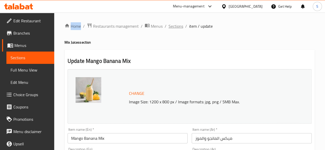
click at [175, 26] on span "Sections" at bounding box center [176, 26] width 15 height 6
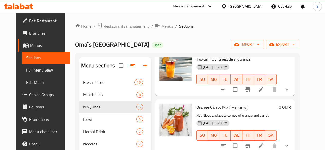
scroll to position [72, 0]
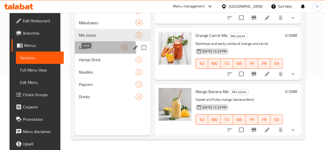
click at [87, 51] on span "Lassi" at bounding box center [100, 47] width 42 height 6
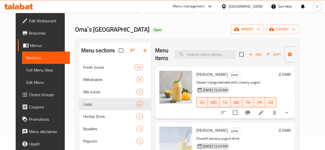
scroll to position [15, 0]
click at [264, 115] on icon at bounding box center [261, 113] width 6 height 6
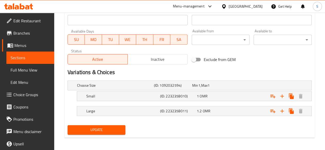
scroll to position [231, 0]
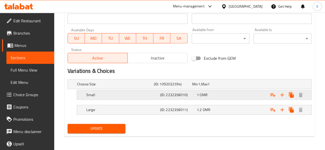
click at [113, 87] on h5 "Small" at bounding box center [114, 84] width 75 height 5
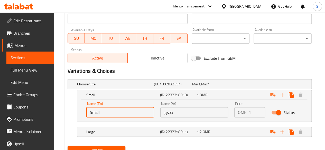
drag, startPoint x: 125, startPoint y: 109, endPoint x: 31, endPoint y: 115, distance: 95.1
type input "Medium"
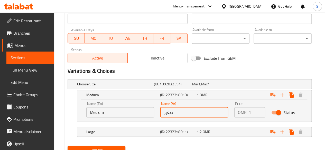
drag, startPoint x: 186, startPoint y: 115, endPoint x: 107, endPoint y: 115, distance: 78.7
click at [107, 115] on div "Name (En) Medium Name (En) Name (Ar) صغير Name (Ar) Price OMR 1 Price Status" at bounding box center [194, 110] width 222 height 22
paste input "واسطة"
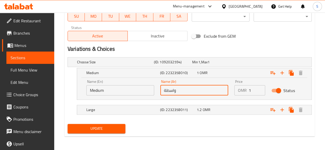
type input "واسطة"
click at [91, 126] on span "Update" at bounding box center [97, 129] width 50 height 6
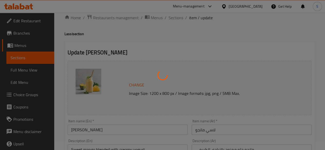
scroll to position [0, 0]
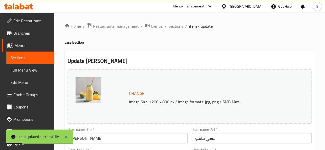
click at [172, 26] on span "Sections" at bounding box center [176, 26] width 15 height 6
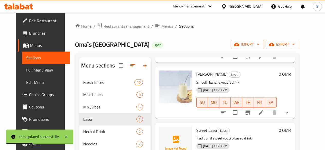
scroll to position [84, 0]
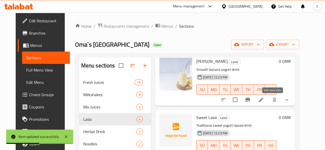
click at [264, 98] on icon at bounding box center [261, 100] width 6 height 6
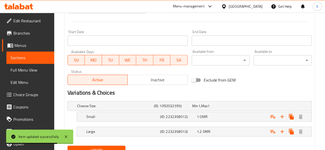
scroll to position [231, 0]
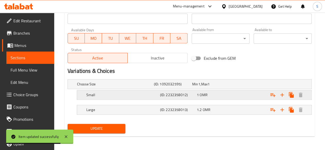
click at [112, 87] on h5 "Small" at bounding box center [114, 84] width 75 height 5
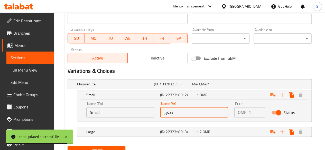
drag, startPoint x: 188, startPoint y: 112, endPoint x: 124, endPoint y: 111, distance: 64.3
click at [124, 111] on div "Name (En) Small Name (En) Name (Ar) صغير Name (Ar) Price OMR 1 Price Status" at bounding box center [194, 110] width 222 height 22
paste input "واسطة"
type input "واسطة"
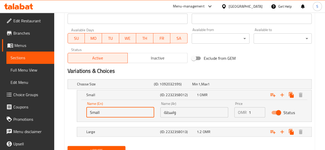
drag, startPoint x: 115, startPoint y: 113, endPoint x: 27, endPoint y: 118, distance: 88.1
type input "Medium"
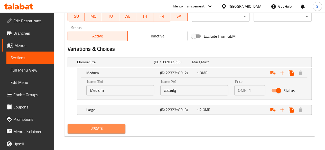
click at [104, 127] on span "Update" at bounding box center [97, 129] width 50 height 6
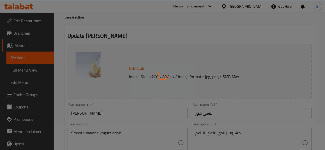
scroll to position [0, 0]
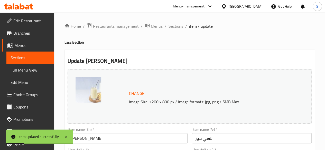
click at [176, 26] on span "Sections" at bounding box center [176, 26] width 15 height 6
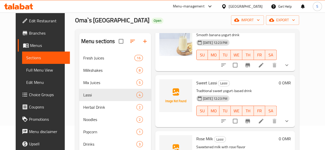
scroll to position [25, 0]
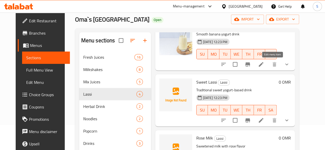
click at [264, 67] on icon at bounding box center [261, 64] width 6 height 6
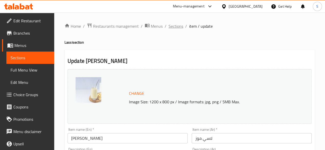
click at [181, 26] on span "Sections" at bounding box center [176, 26] width 15 height 6
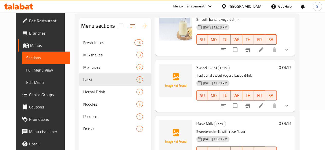
scroll to position [40, 0]
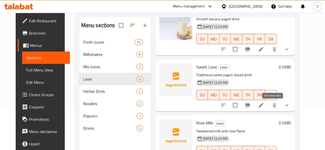
click at [264, 105] on icon at bounding box center [261, 105] width 6 height 6
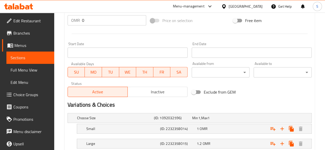
scroll to position [223, 0]
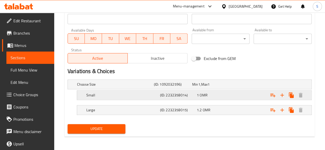
click at [131, 87] on h5 "Small" at bounding box center [114, 84] width 75 height 5
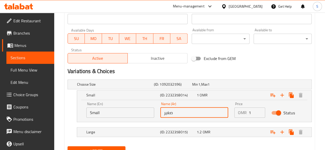
drag, startPoint x: 187, startPoint y: 114, endPoint x: 120, endPoint y: 115, distance: 66.9
click at [120, 115] on div "Name (En) Small Name (En) Name (Ar) صغير Name (Ar) Price OMR 1 Price Status" at bounding box center [194, 110] width 222 height 22
paste input "واسطة"
type input "واسطة"
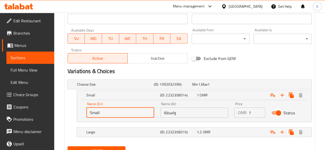
drag, startPoint x: 113, startPoint y: 117, endPoint x: 26, endPoint y: 116, distance: 86.9
type input "Medium"
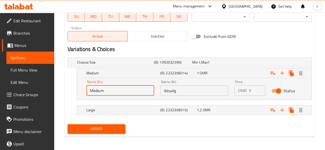
click at [101, 126] on span "Update" at bounding box center [97, 129] width 50 height 6
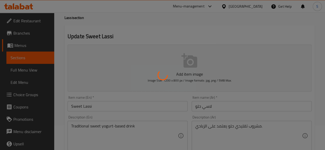
scroll to position [0, 0]
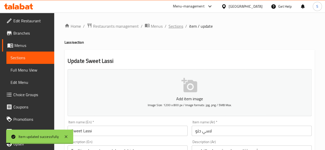
click at [176, 26] on span "Sections" at bounding box center [176, 26] width 15 height 6
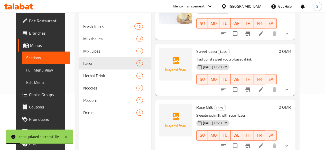
scroll to position [72, 0]
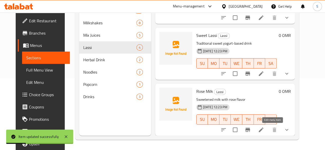
click at [264, 131] on icon at bounding box center [261, 130] width 5 height 5
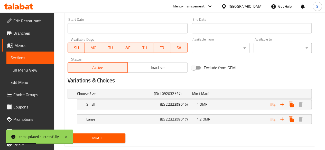
scroll to position [223, 0]
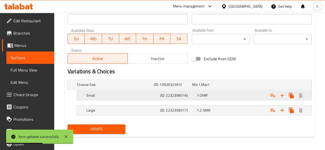
click at [138, 87] on h5 "Small" at bounding box center [114, 84] width 75 height 5
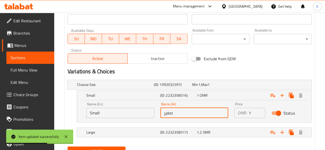
drag, startPoint x: 189, startPoint y: 114, endPoint x: 116, endPoint y: 105, distance: 73.0
click at [116, 105] on div "Name (En) Small Name (En) Name (Ar) صغير Name (Ar) Price OMR 1 Price Status" at bounding box center [194, 111] width 222 height 22
paste input "واسطة"
type input "واسطة"
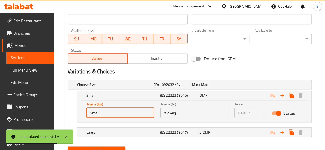
drag, startPoint x: 99, startPoint y: 108, endPoint x: 59, endPoint y: 120, distance: 42.2
type input "Medium"
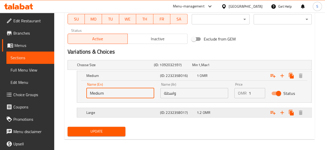
scroll to position [244, 0]
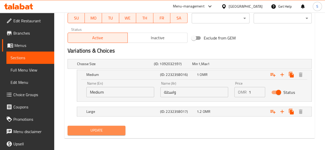
click at [109, 129] on span "Update" at bounding box center [97, 131] width 50 height 6
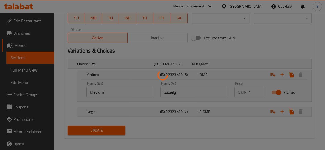
scroll to position [0, 0]
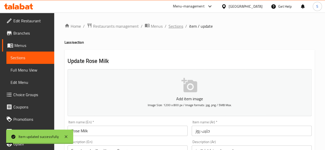
click at [174, 29] on span "Sections" at bounding box center [176, 26] width 15 height 6
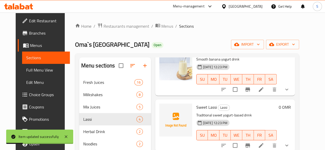
scroll to position [72, 0]
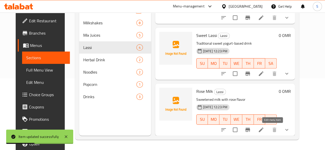
click at [264, 127] on icon at bounding box center [261, 130] width 6 height 6
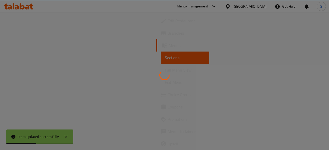
click at [274, 127] on div at bounding box center [164, 75] width 329 height 150
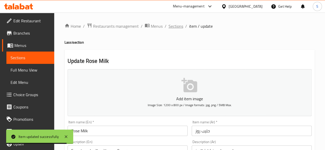
click at [173, 27] on span "Sections" at bounding box center [176, 26] width 15 height 6
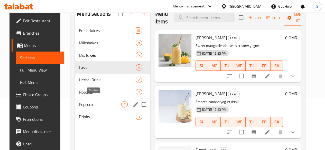
scroll to position [72, 0]
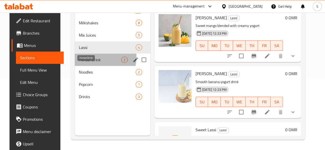
click at [86, 63] on span "Herbal Drink" at bounding box center [100, 60] width 42 height 6
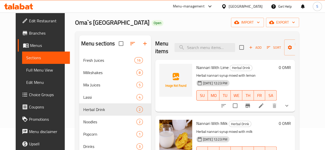
scroll to position [20, 0]
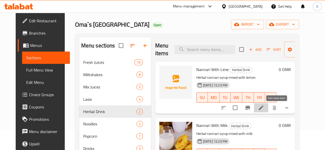
click at [264, 111] on icon at bounding box center [261, 108] width 6 height 6
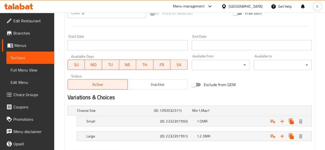
scroll to position [223, 0]
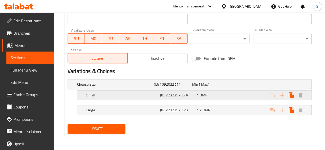
click at [126, 87] on h5 "Small" at bounding box center [114, 84] width 75 height 5
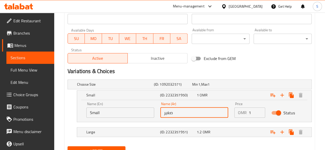
drag, startPoint x: 191, startPoint y: 113, endPoint x: 106, endPoint y: 102, distance: 85.6
click at [106, 102] on div "Name (En) Small Name (En) Name (Ar) صغير Name (Ar) Price OMR 1 Price Status" at bounding box center [194, 110] width 222 height 22
paste input "واسطة"
type input "واسطة"
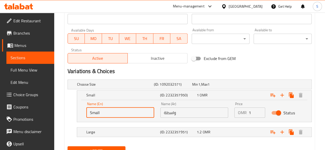
drag, startPoint x: 111, startPoint y: 115, endPoint x: 28, endPoint y: 119, distance: 83.4
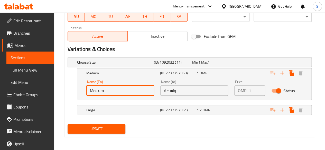
type input "Medium"
click at [95, 124] on button "Update" at bounding box center [97, 129] width 58 height 10
click at [95, 124] on div at bounding box center [162, 75] width 325 height 150
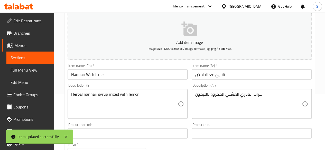
scroll to position [0, 0]
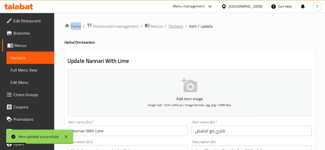
click at [171, 26] on span "Sections" at bounding box center [176, 26] width 15 height 6
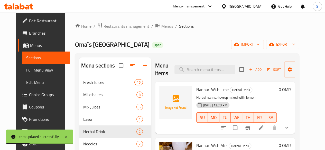
scroll to position [72, 0]
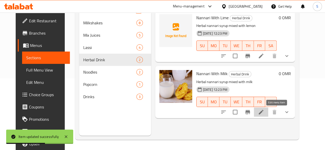
click at [264, 114] on icon at bounding box center [261, 112] width 6 height 6
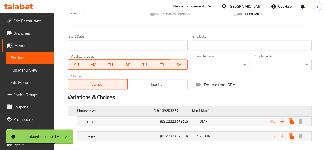
scroll to position [205, 0]
click at [111, 113] on h5 "Small" at bounding box center [114, 110] width 75 height 5
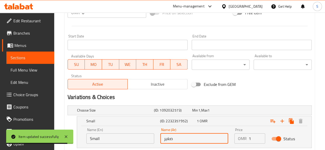
drag, startPoint x: 182, startPoint y: 137, endPoint x: 156, endPoint y: 130, distance: 26.3
click at [156, 130] on div "Name (En) Small Name (En) Name (Ar) صغير Name (Ar) Price OMR 1 Price Status" at bounding box center [194, 136] width 222 height 22
paste input "واسطة"
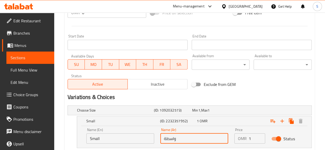
type input "واسطة"
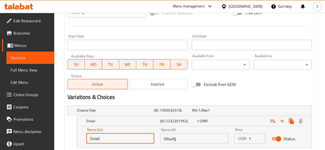
drag, startPoint x: 136, startPoint y: 140, endPoint x: 20, endPoint y: 129, distance: 116.7
click at [20, 129] on div "Edit Restaurant Branches Menus Sections Full Menu View Edit Menu Choice Groups …" at bounding box center [162, 4] width 325 height 392
type input "Medium"
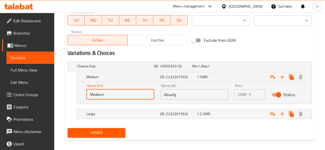
click at [110, 133] on span "Update" at bounding box center [97, 133] width 50 height 6
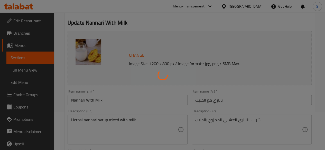
scroll to position [0, 0]
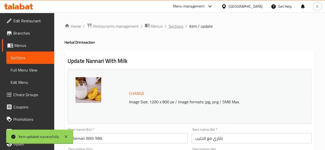
click at [171, 26] on span "Sections" at bounding box center [176, 26] width 15 height 6
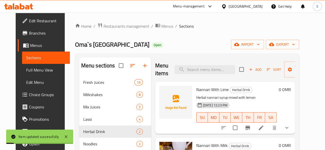
scroll to position [72, 0]
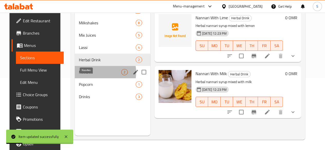
click at [92, 75] on span "Noodles" at bounding box center [100, 72] width 42 height 6
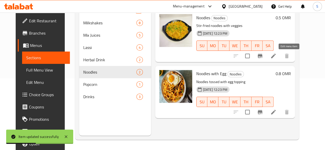
click at [277, 55] on icon at bounding box center [274, 56] width 6 height 6
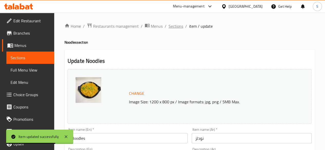
click at [171, 28] on span "Sections" at bounding box center [176, 26] width 15 height 6
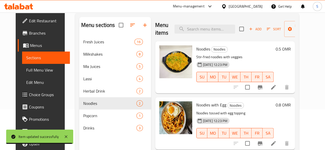
scroll to position [72, 0]
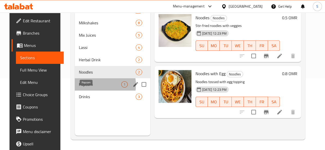
click at [86, 88] on span "Popcorn" at bounding box center [100, 85] width 42 height 6
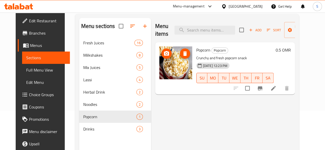
scroll to position [72, 0]
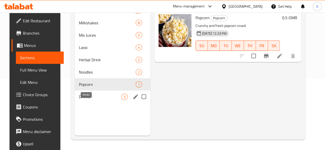
click at [79, 100] on span "Drinks" at bounding box center [100, 97] width 42 height 6
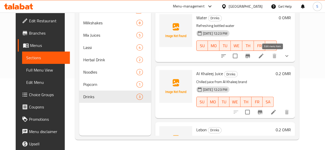
click at [264, 57] on icon at bounding box center [261, 56] width 6 height 6
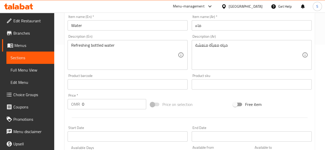
scroll to position [223, 0]
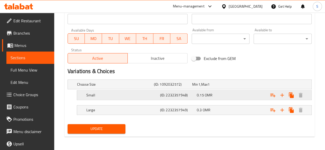
click at [121, 87] on h5 "Small" at bounding box center [114, 84] width 75 height 5
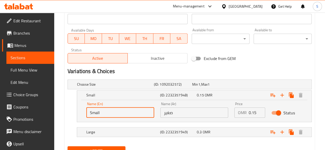
drag, startPoint x: 114, startPoint y: 113, endPoint x: 35, endPoint y: 110, distance: 79.5
type input "Medium"
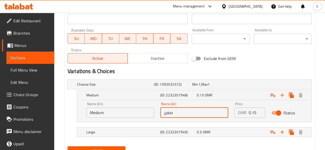
drag, startPoint x: 188, startPoint y: 115, endPoint x: 105, endPoint y: 120, distance: 83.7
click at [105, 120] on div "Name (En) Medium Name (En) Name (Ar) صغير Name (Ar) Price OMR 0.15 Price Status" at bounding box center [194, 110] width 222 height 22
paste input "واسطة"
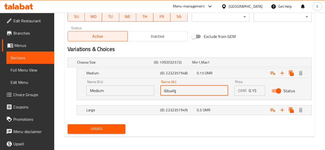
type input "واسطة"
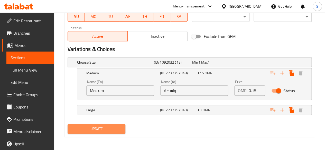
click at [74, 130] on span "Update" at bounding box center [97, 129] width 50 height 6
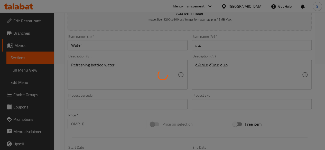
scroll to position [0, 0]
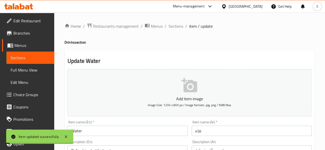
click at [174, 27] on span "Sections" at bounding box center [176, 26] width 15 height 6
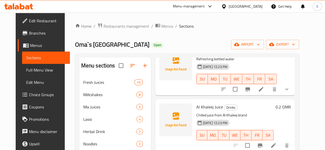
scroll to position [72, 0]
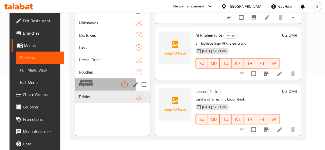
click at [89, 88] on span "Popcorn" at bounding box center [100, 85] width 42 height 6
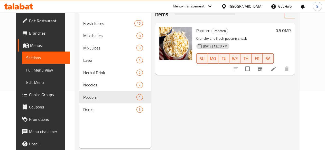
scroll to position [64, 0]
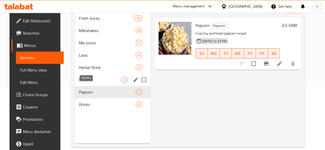
click at [79, 83] on span "Noodles" at bounding box center [100, 80] width 42 height 6
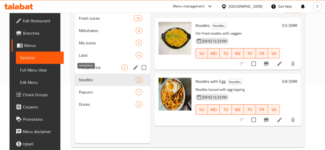
click at [84, 71] on span "Herbal Drink" at bounding box center [100, 68] width 42 height 6
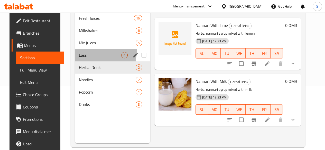
click at [80, 59] on div "Lassi 4" at bounding box center [113, 55] width 76 height 12
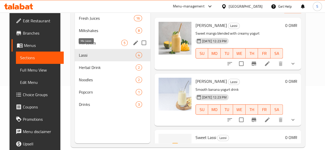
click at [81, 46] on span "Mix Juices" at bounding box center [100, 43] width 42 height 6
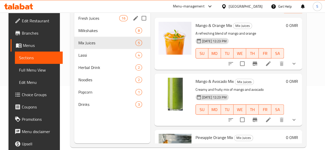
scroll to position [55, 0]
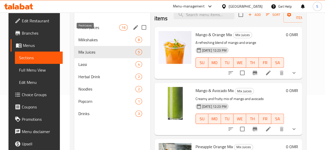
click at [79, 31] on span "Fresh Juices" at bounding box center [98, 27] width 41 height 6
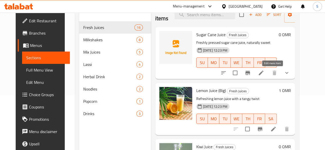
click at [264, 72] on icon at bounding box center [261, 73] width 6 height 6
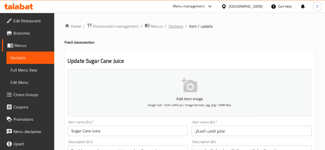
click at [176, 27] on span "Sections" at bounding box center [176, 26] width 15 height 6
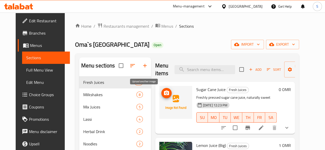
click at [164, 96] on icon "upload picture" at bounding box center [167, 93] width 6 height 6
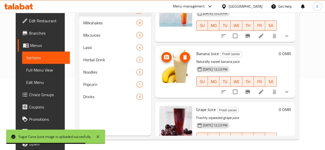
scroll to position [300, 0]
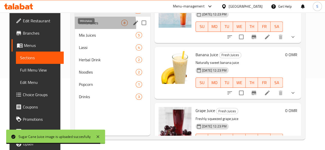
click at [79, 26] on span "Milkshakes" at bounding box center [100, 23] width 42 height 6
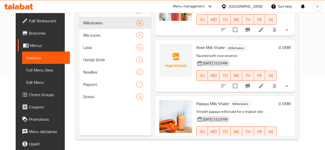
scroll to position [250, 0]
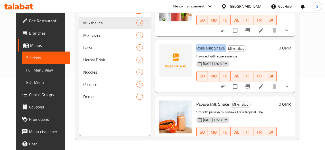
drag, startPoint x: 203, startPoint y: 48, endPoint x: 174, endPoint y: 49, distance: 28.8
click at [196, 49] on h6 "Rose Milk Shake Milkshakes" at bounding box center [236, 47] width 80 height 7
copy h6 "Rose Milk Shake"
click at [164, 53] on icon "upload picture" at bounding box center [167, 52] width 6 height 6
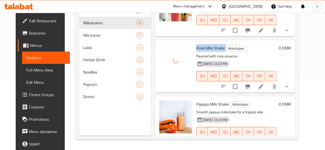
scroll to position [319, 0]
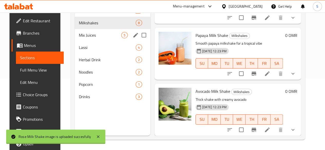
click at [87, 38] on span "Mix Juices" at bounding box center [100, 35] width 42 height 6
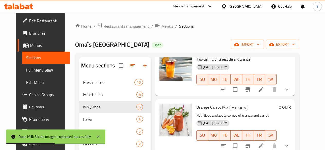
scroll to position [72, 0]
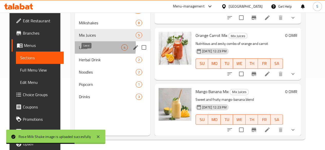
click at [79, 51] on span "Lassi" at bounding box center [100, 47] width 42 height 6
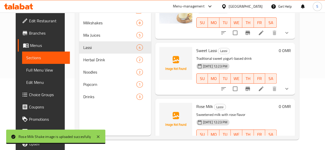
scroll to position [80, 0]
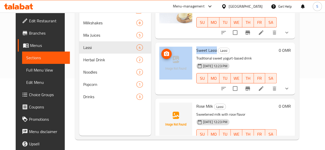
drag, startPoint x: 195, startPoint y: 51, endPoint x: 170, endPoint y: 50, distance: 25.5
click at [170, 50] on div "Sweet Lassi Lassi Traditional sweet yogurt-based drink [DATE] 12:23 PM SU MO TU…" at bounding box center [225, 69] width 136 height 48
copy div "Sweet Lassi"
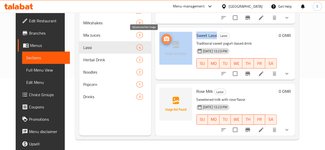
click at [164, 40] on icon "upload picture" at bounding box center [166, 39] width 5 height 5
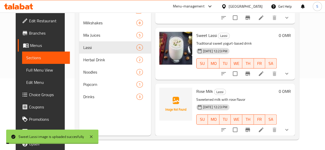
drag, startPoint x: 191, startPoint y: 92, endPoint x: 162, endPoint y: 89, distance: 29.5
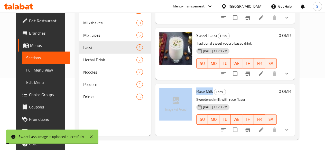
click at [162, 89] on div "Rose Milk Lassi Sweetened milk with rose flavor [DATE] 12:23 PM SU MO TU WE TH …" at bounding box center [225, 110] width 136 height 48
copy div "Rose Milk"
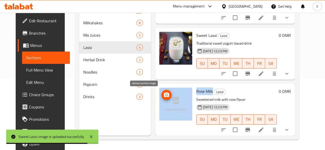
click at [164, 95] on icon "upload picture" at bounding box center [167, 95] width 6 height 6
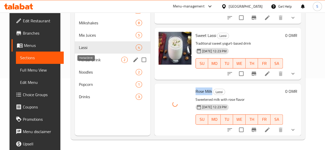
click at [86, 63] on span "Herbal Drink" at bounding box center [100, 60] width 42 height 6
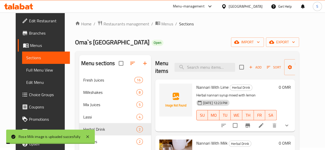
scroll to position [2, 0]
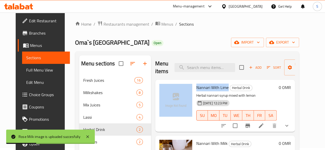
drag, startPoint x: 206, startPoint y: 87, endPoint x: 168, endPoint y: 82, distance: 39.2
click at [168, 82] on div "Nannari With Lime Herbal Drink Herbal nannari syrup mixed with lemon [DATE] 12:…" at bounding box center [225, 106] width 136 height 48
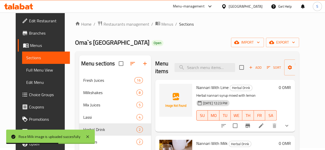
click at [252, 99] on div "[DATE] 12:23 PM SU MO TU WE TH FR SA" at bounding box center [236, 112] width 85 height 28
drag, startPoint x: 206, startPoint y: 87, endPoint x: 174, endPoint y: 87, distance: 32.7
click at [194, 87] on div "Nannari With Lime Herbal Drink Herbal nannari syrup mixed with lemon [DATE] 12:…" at bounding box center [236, 106] width 85 height 48
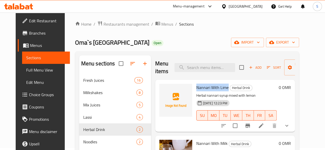
copy span "Nannari With Lime"
click at [161, 89] on span "upload picture" at bounding box center [166, 91] width 10 height 6
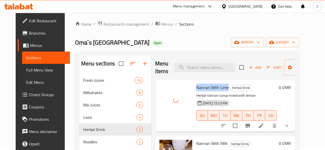
scroll to position [72, 0]
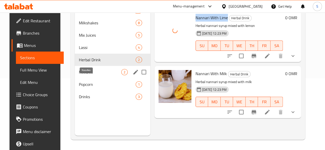
click at [88, 75] on span "Noodles" at bounding box center [100, 72] width 42 height 6
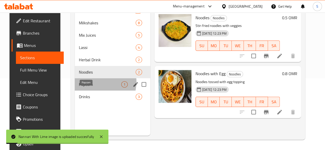
click at [89, 88] on span "Popcorn" at bounding box center [100, 85] width 42 height 6
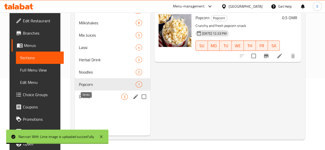
click at [85, 100] on span "Drinks" at bounding box center [100, 97] width 42 height 6
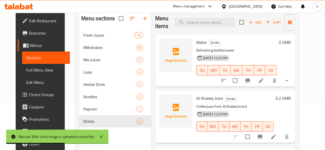
scroll to position [39, 0]
